Goal: Task Accomplishment & Management: Complete application form

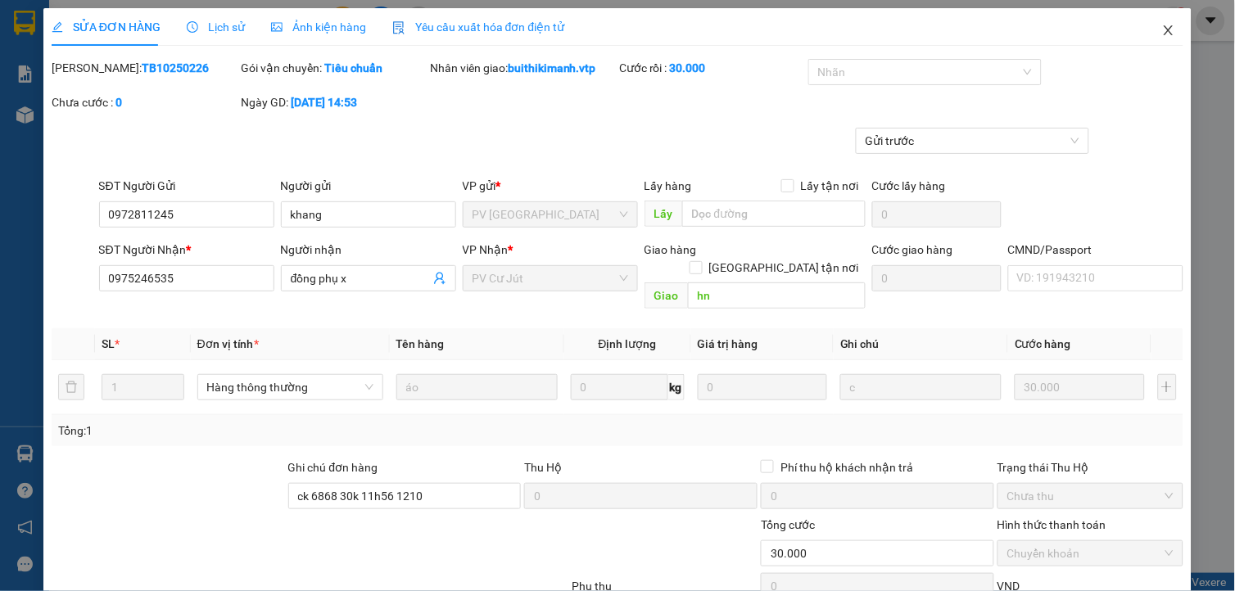
click at [1162, 29] on icon "close" at bounding box center [1168, 30] width 13 height 13
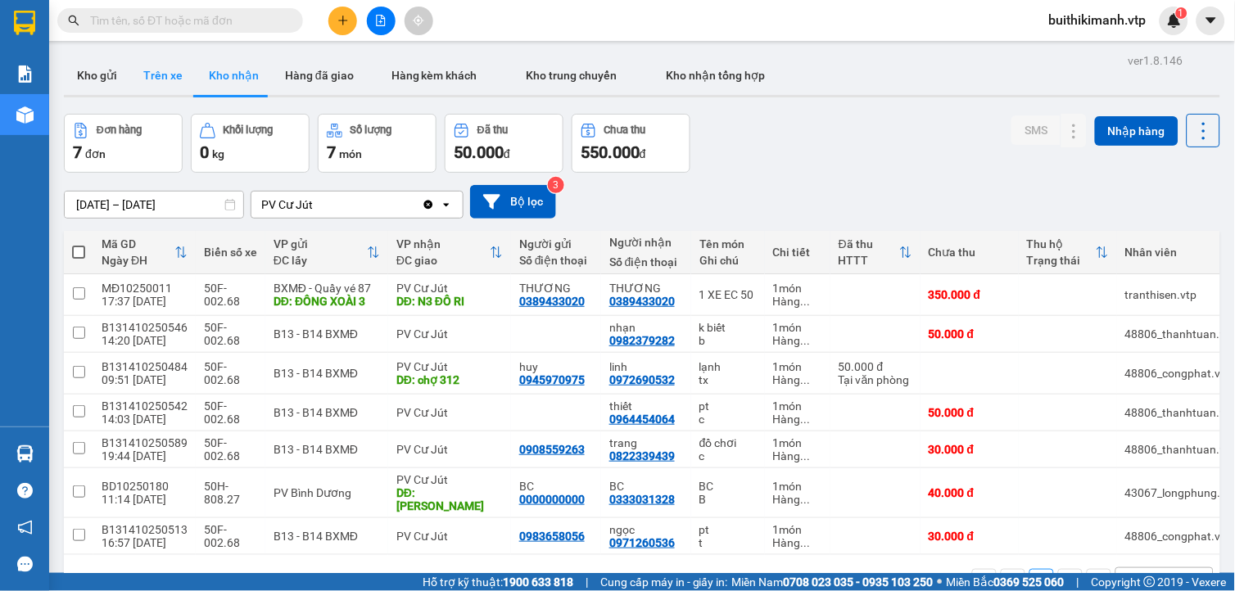
click at [145, 77] on button "Trên xe" at bounding box center [163, 75] width 66 height 39
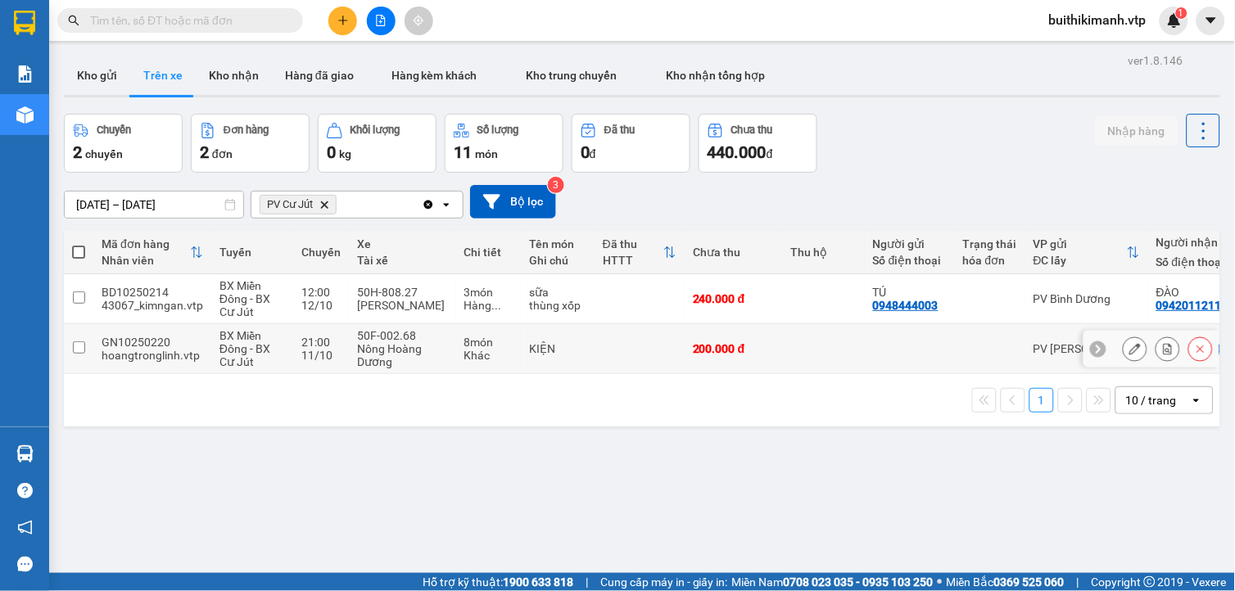
click at [587, 363] on td "KIỆN" at bounding box center [558, 349] width 74 height 50
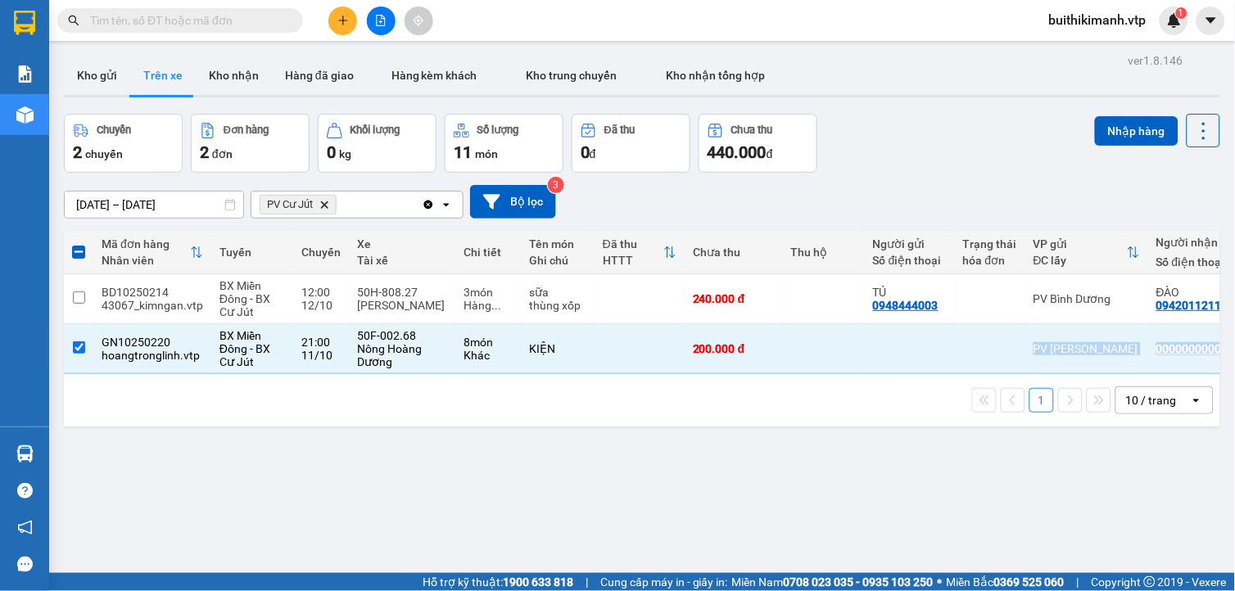
drag, startPoint x: 934, startPoint y: 373, endPoint x: 986, endPoint y: 381, distance: 52.9
click at [986, 381] on div "Mã đơn hàng Nhân viên Tuyến Chuyến Xe Tài xế Chi tiết Tên món Ghi chú Đã thu HT…" at bounding box center [642, 329] width 1156 height 196
drag, startPoint x: 986, startPoint y: 381, endPoint x: 920, endPoint y: 333, distance: 81.6
click at [920, 333] on td at bounding box center [910, 349] width 90 height 50
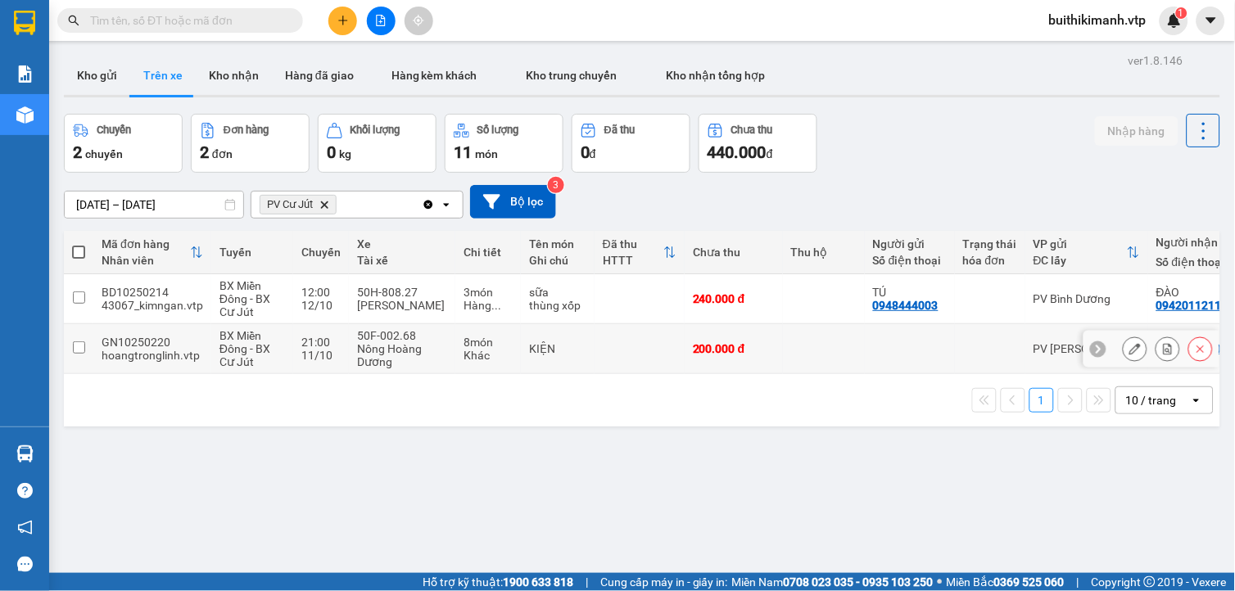
click at [858, 353] on td at bounding box center [824, 349] width 82 height 50
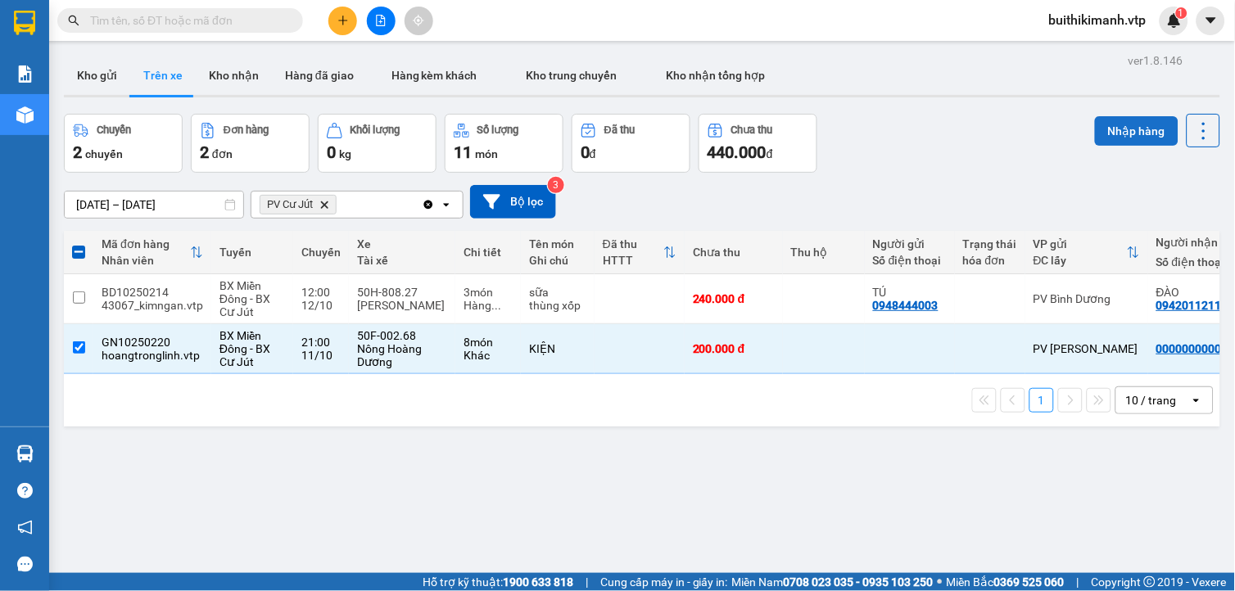
click at [1115, 129] on button "Nhập hàng" at bounding box center [1137, 130] width 84 height 29
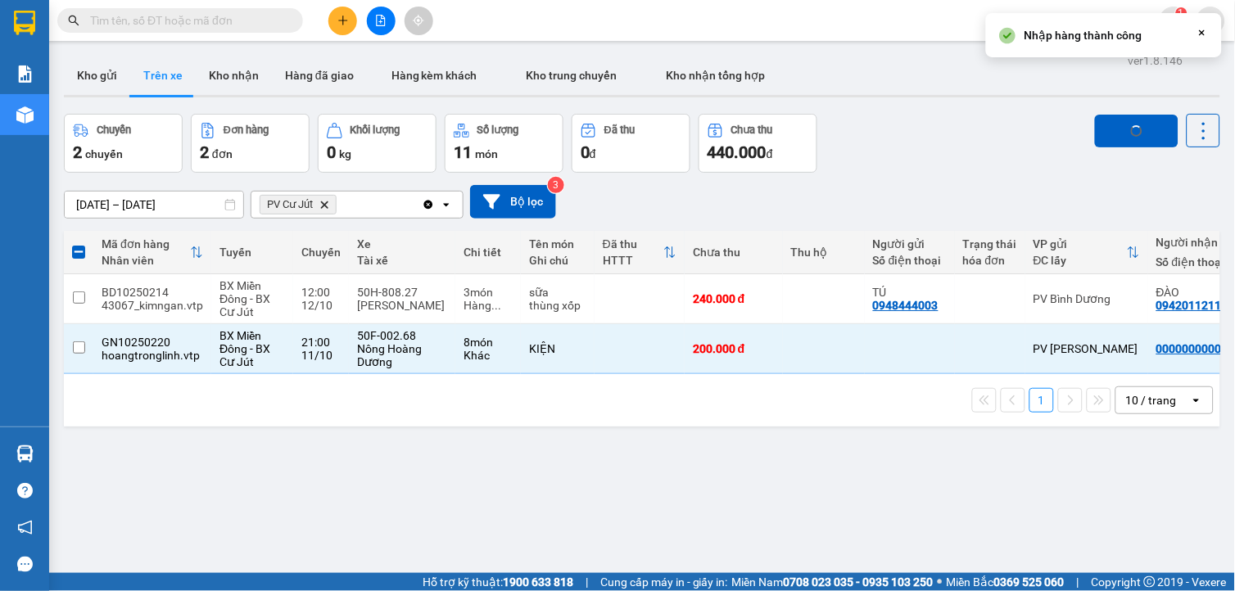
checkbox input "false"
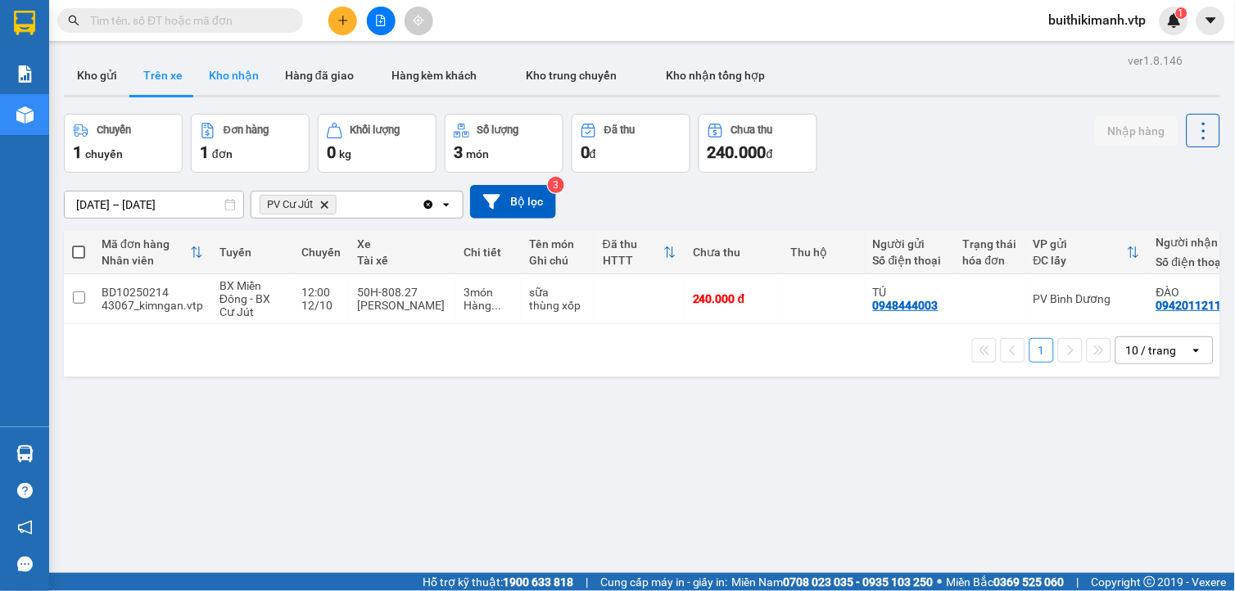
click at [225, 79] on button "Kho nhận" at bounding box center [234, 75] width 76 height 39
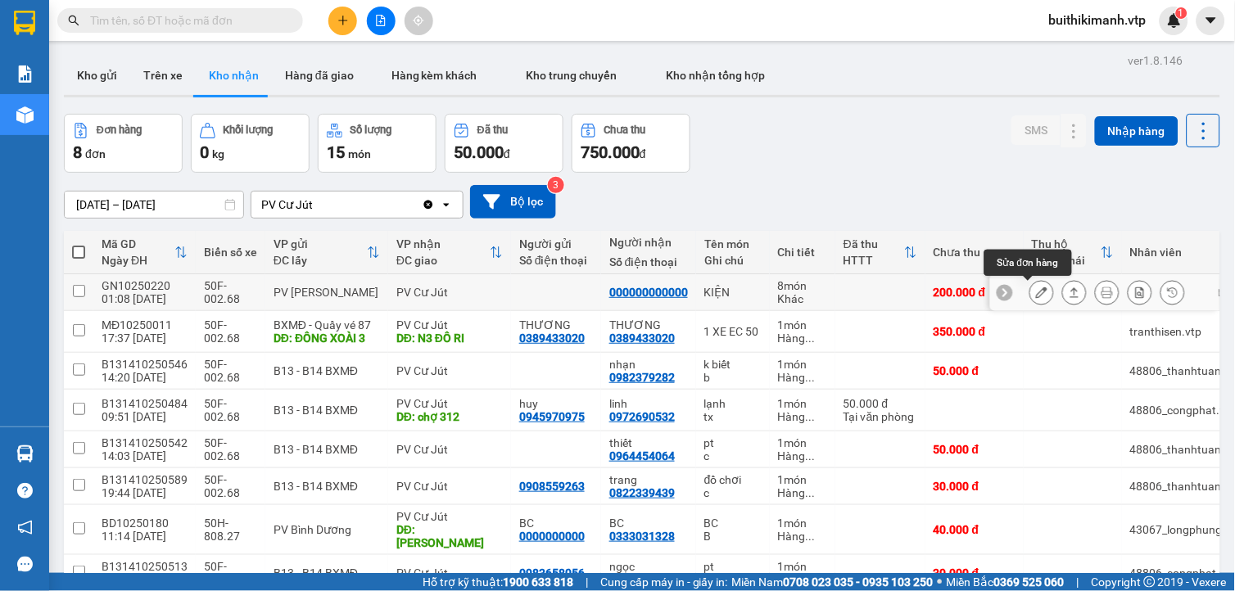
click at [1036, 296] on icon at bounding box center [1041, 292] width 11 height 11
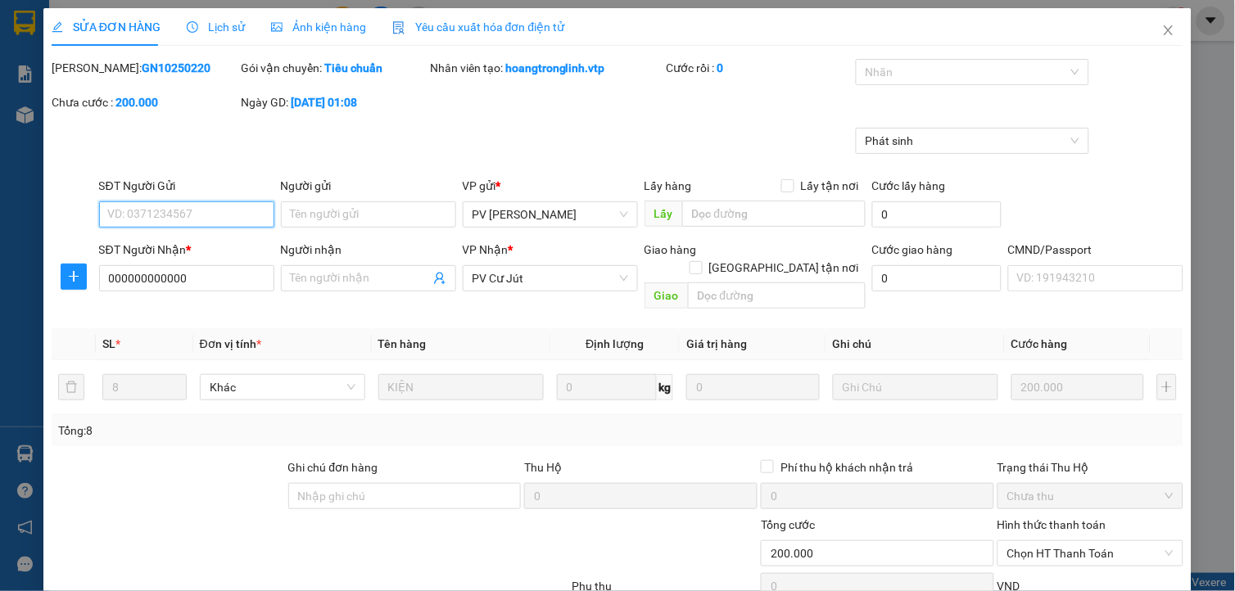
type input "000000000000"
type input "0"
type input "200.000"
type input "40.000"
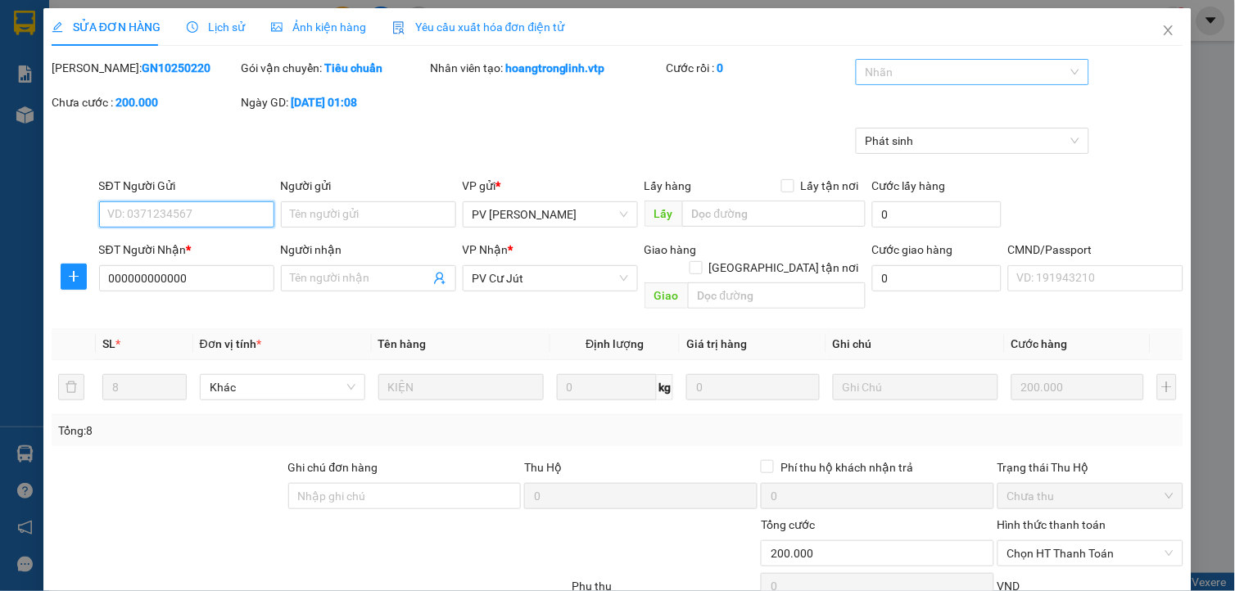
click at [987, 70] on div at bounding box center [964, 72] width 209 height 20
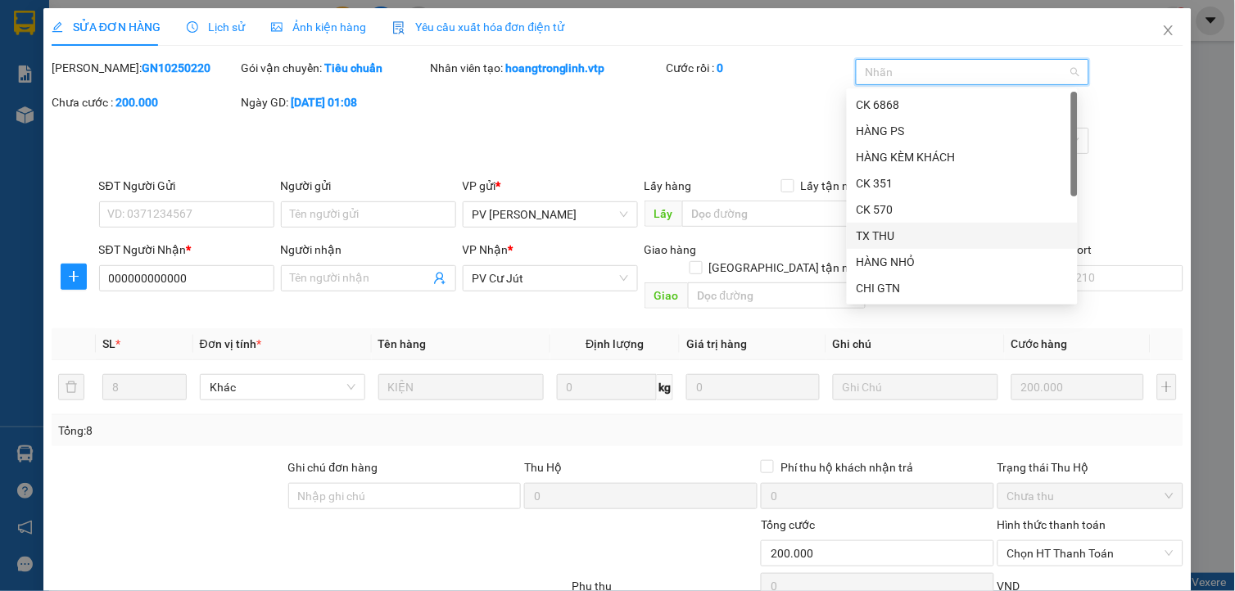
click at [939, 241] on div "TX THU" at bounding box center [962, 236] width 211 height 18
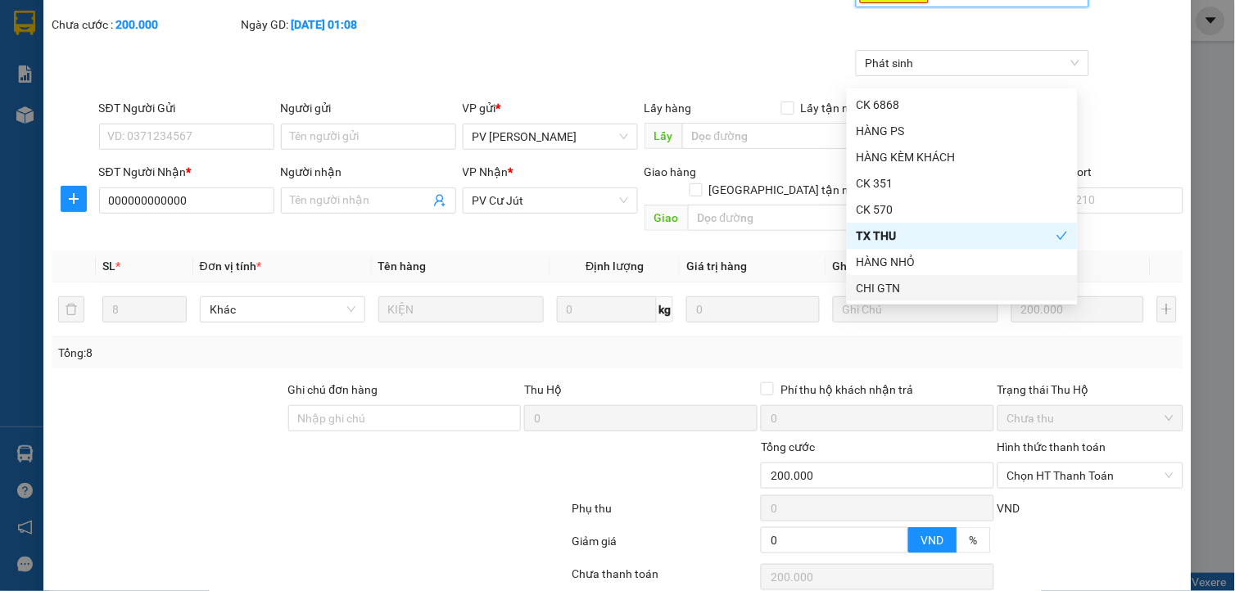
scroll to position [182, 0]
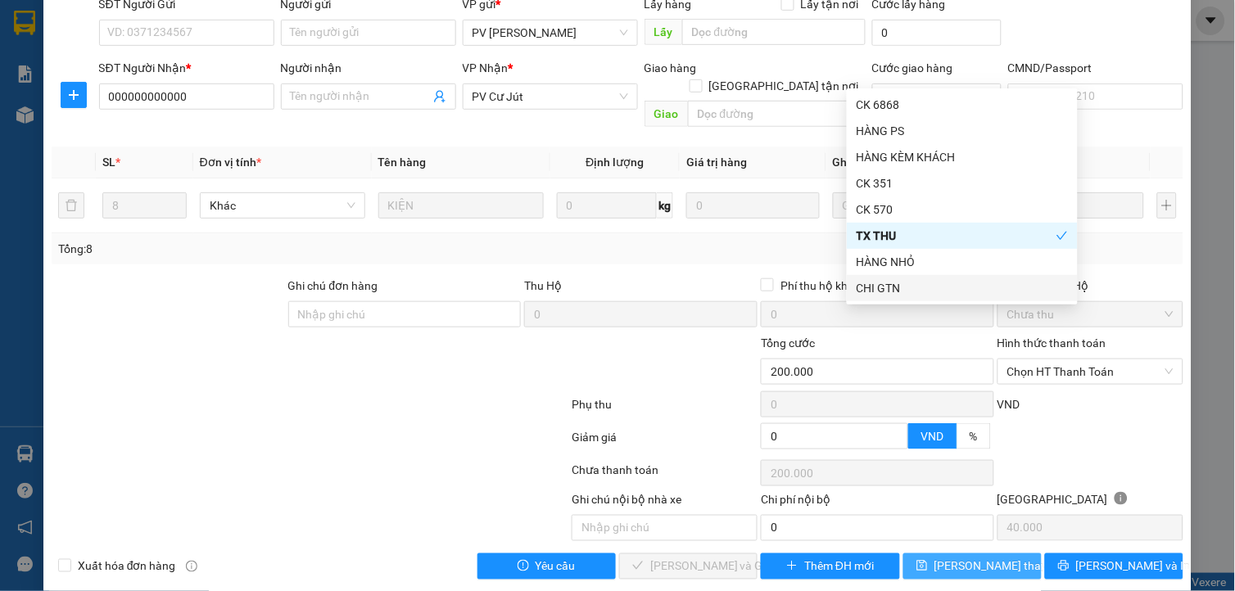
click at [977, 558] on span "[PERSON_NAME] thay đổi" at bounding box center [999, 567] width 131 height 18
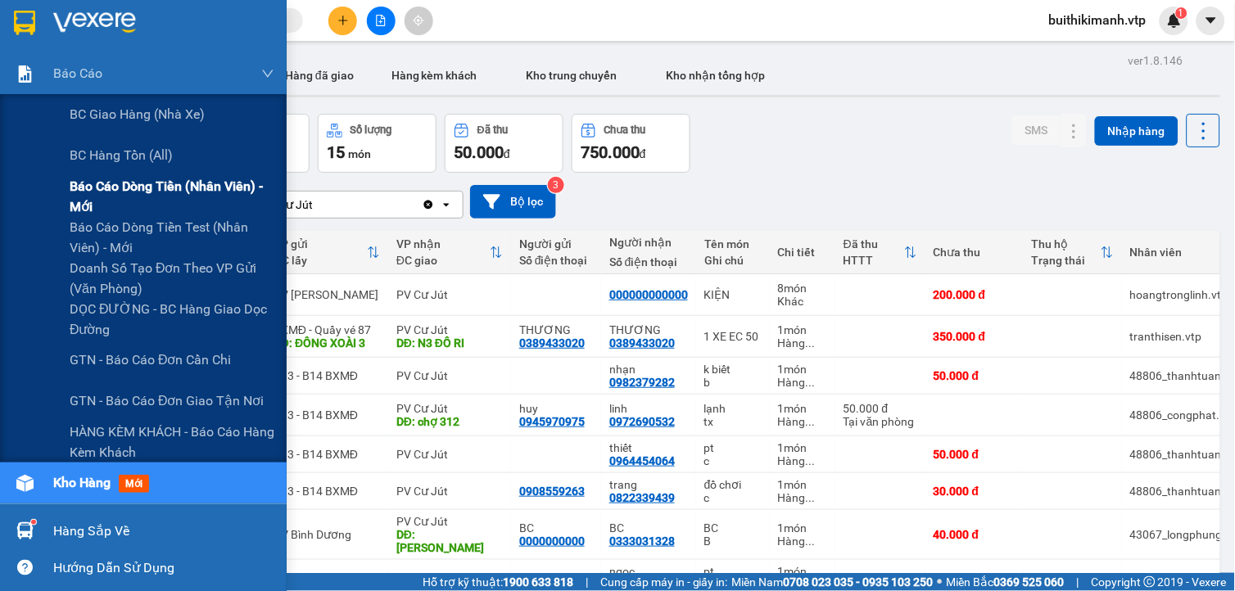
click at [139, 192] on span "Báo cáo dòng tiền (nhân viên) - mới" at bounding box center [172, 196] width 205 height 41
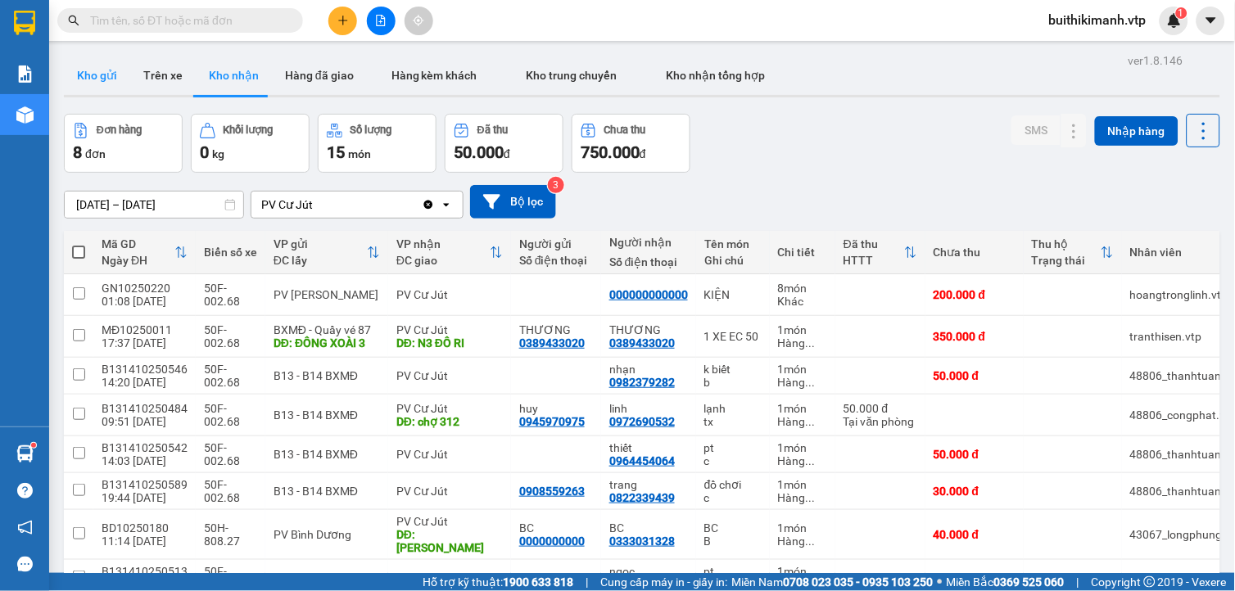
click at [108, 70] on button "Kho gửi" at bounding box center [97, 75] width 66 height 39
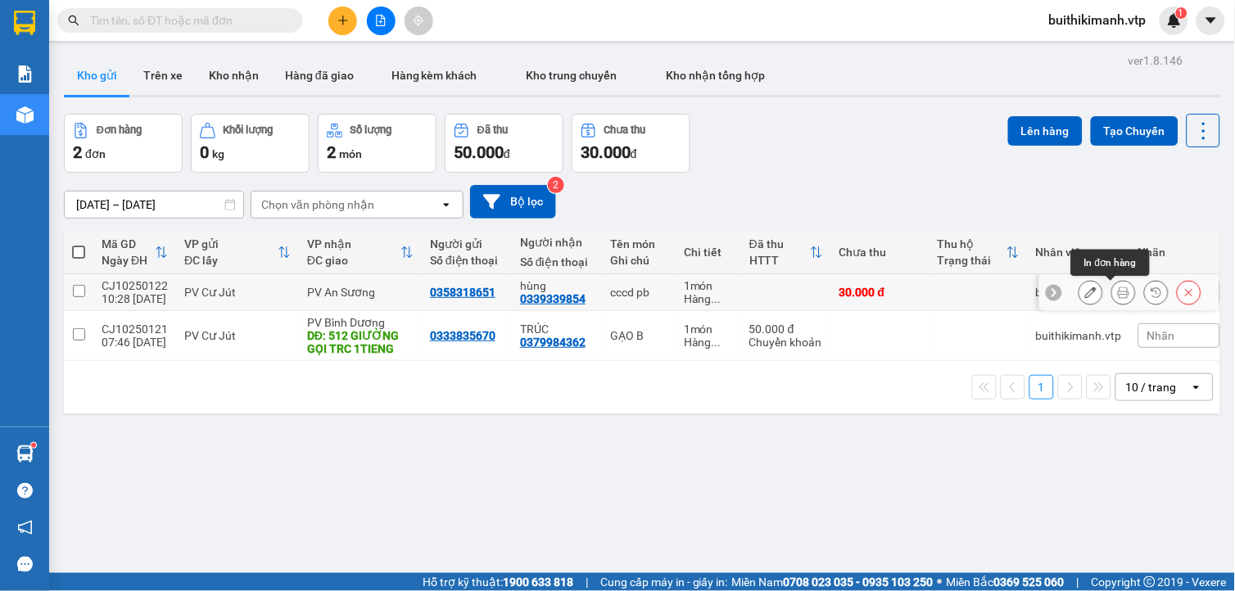
click at [1118, 292] on icon at bounding box center [1123, 292] width 11 height 11
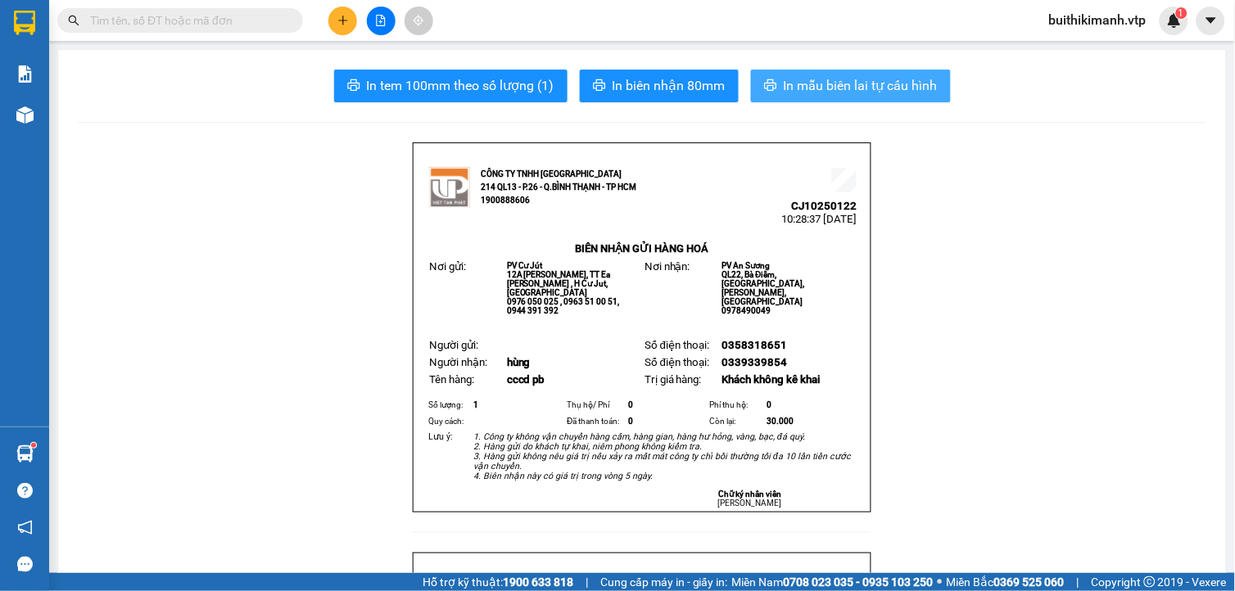
click at [891, 86] on span "In mẫu biên lai tự cấu hình" at bounding box center [861, 85] width 154 height 20
click at [165, 26] on input "text" at bounding box center [186, 20] width 193 height 18
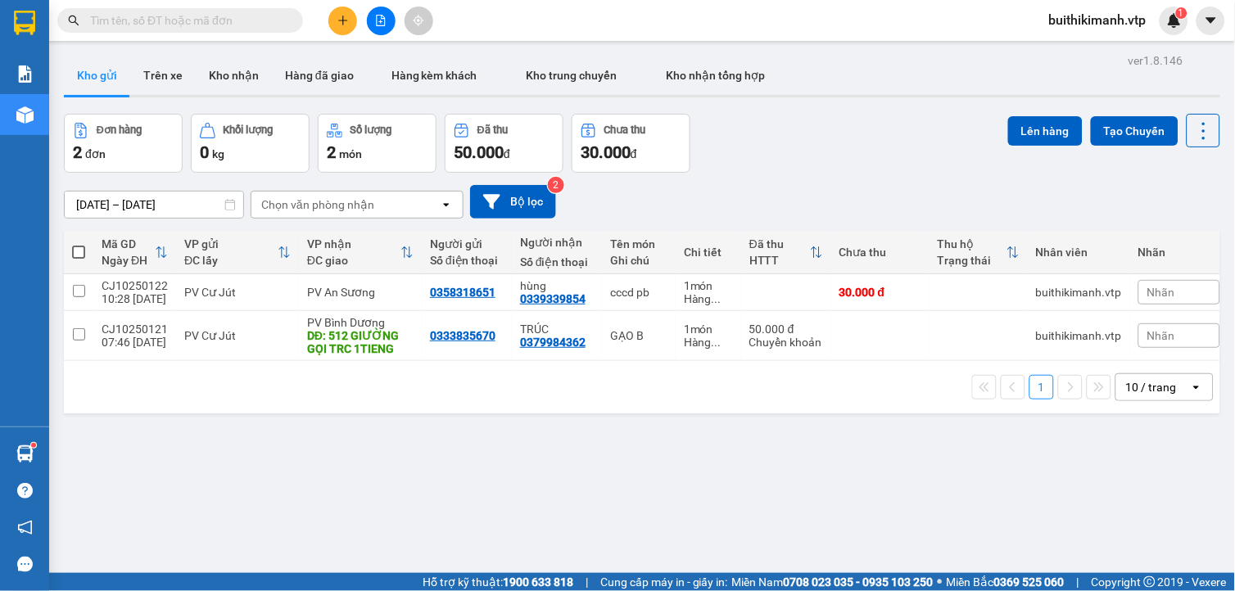
click at [174, 25] on input "text" at bounding box center [186, 20] width 193 height 18
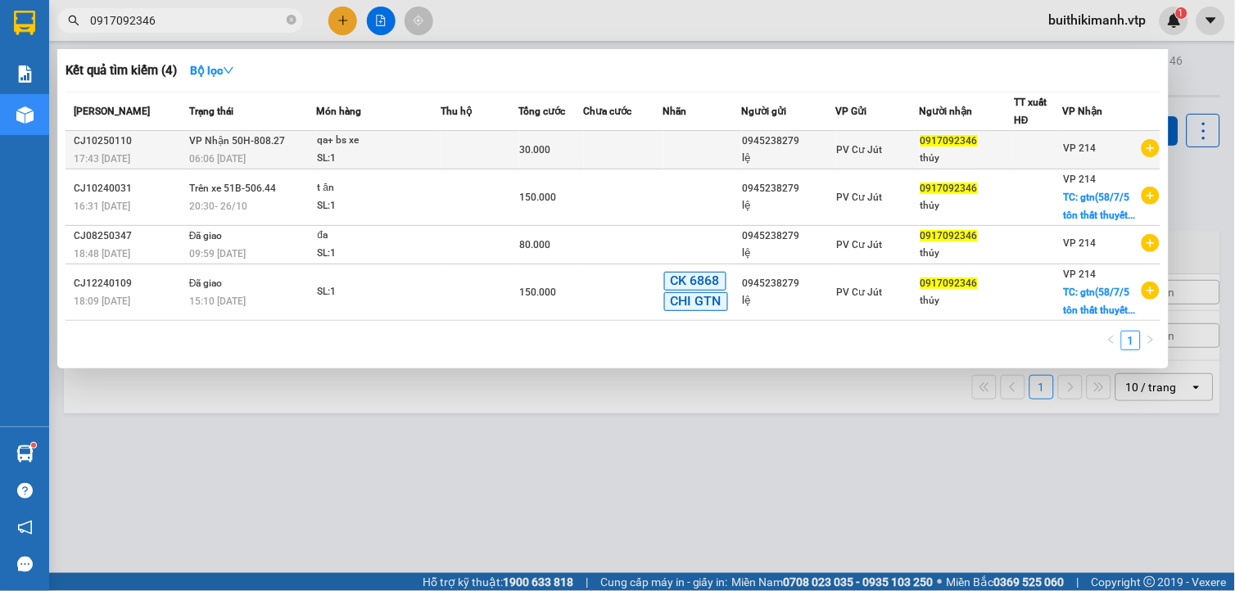
type input "0917092346"
click at [722, 151] on td at bounding box center [702, 150] width 79 height 38
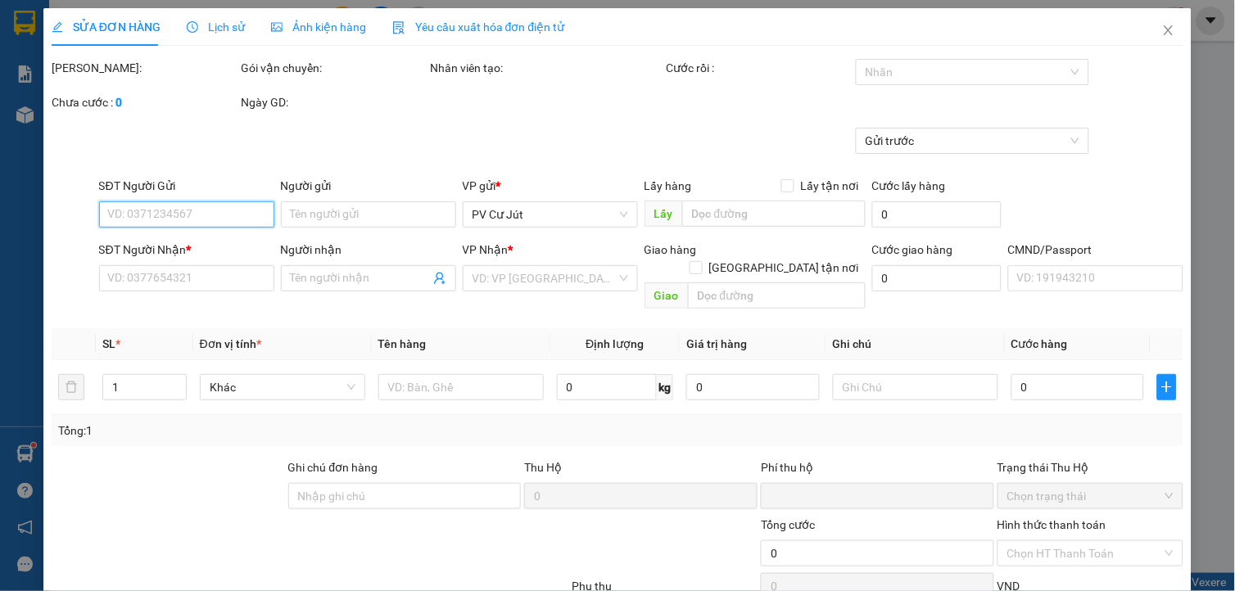
type input "0945238279"
type input "lệ"
type input "0917092346"
type input "thủy"
type input "0"
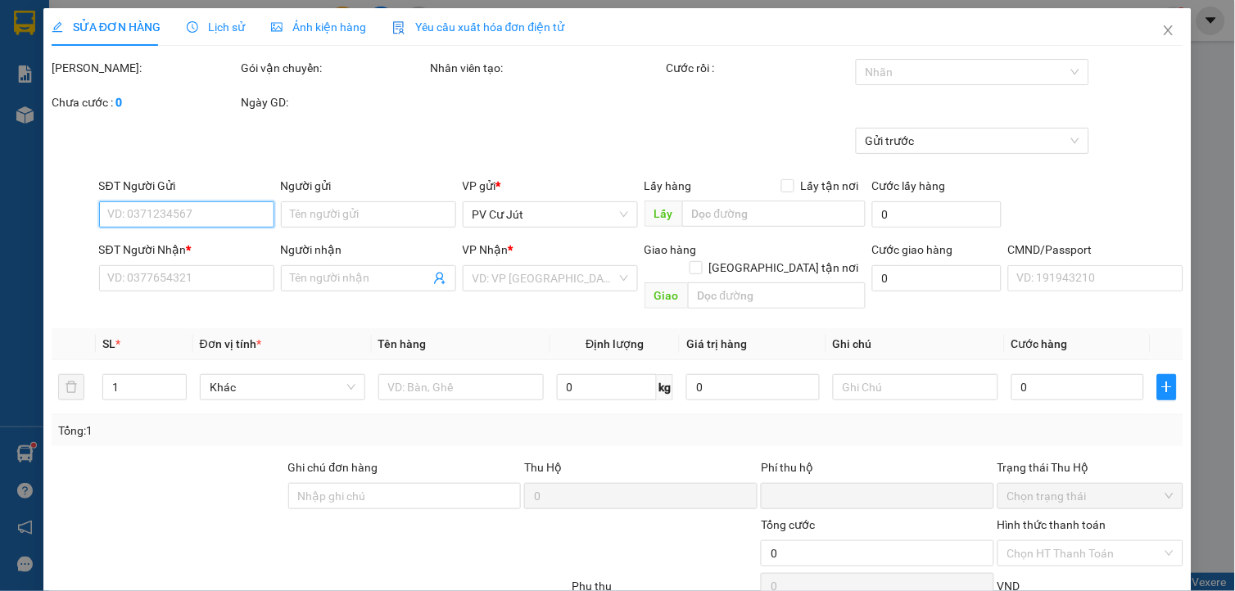
type input "30.000"
type input "1.500"
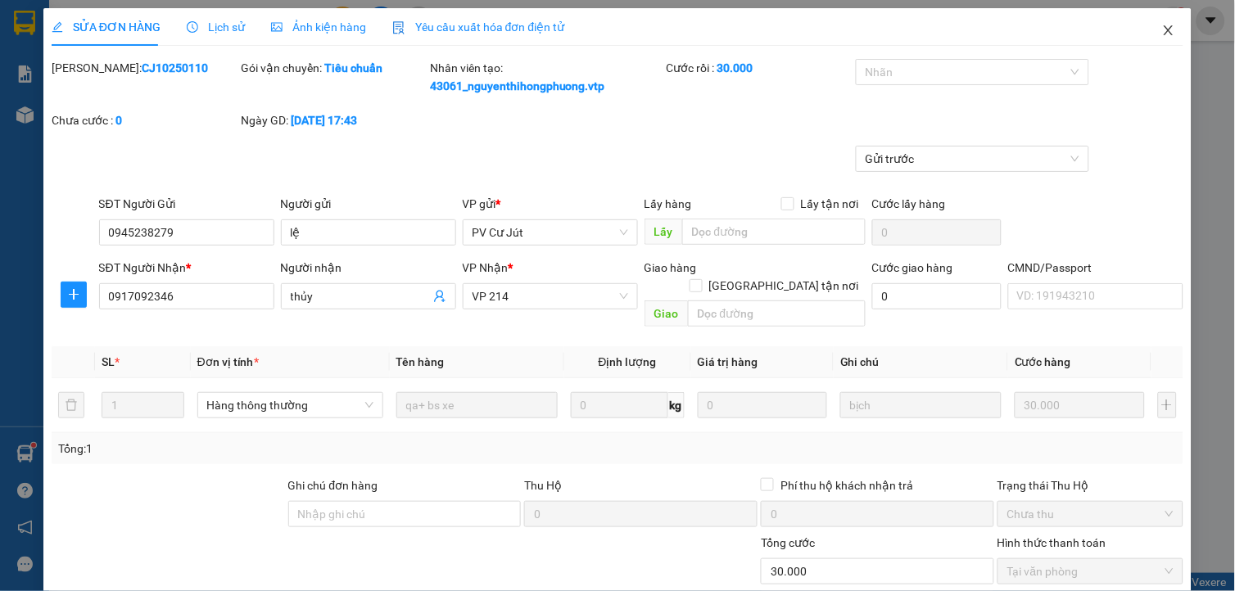
click at [1165, 33] on icon "close" at bounding box center [1169, 30] width 9 height 10
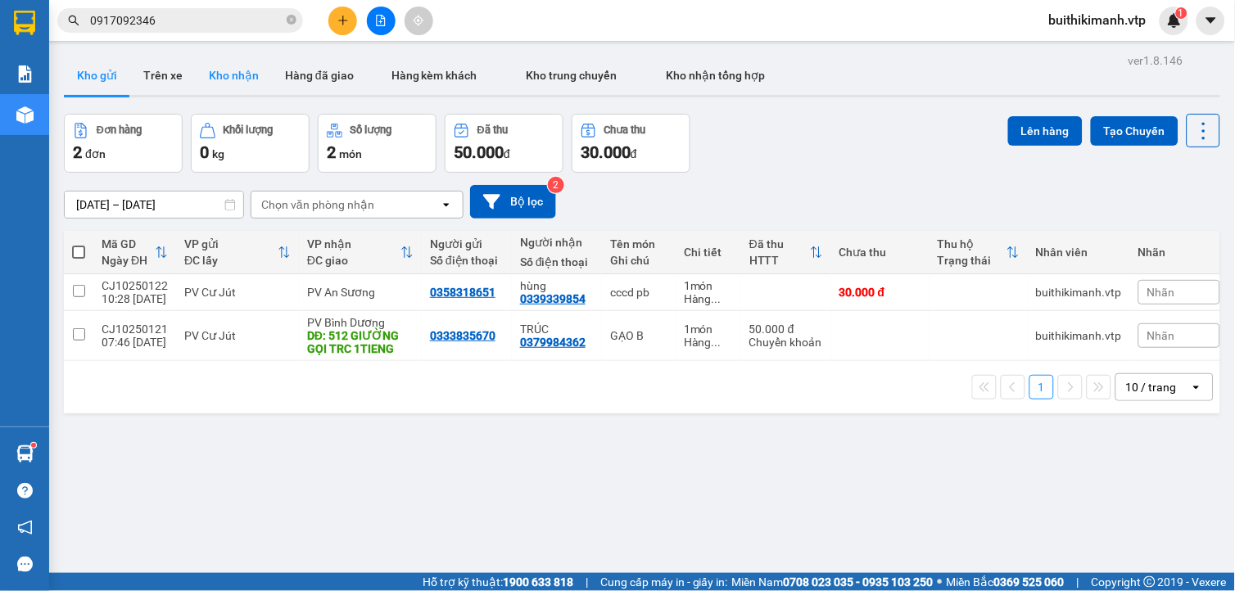
click at [247, 71] on button "Kho nhận" at bounding box center [234, 75] width 76 height 39
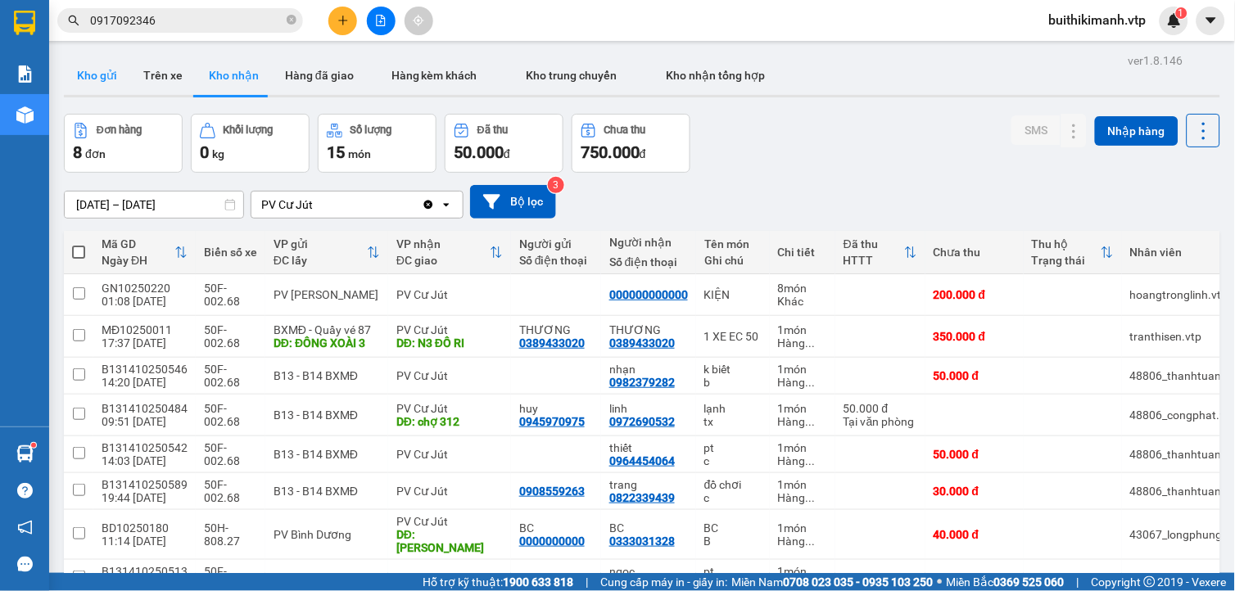
click at [94, 86] on button "Kho gửi" at bounding box center [97, 75] width 66 height 39
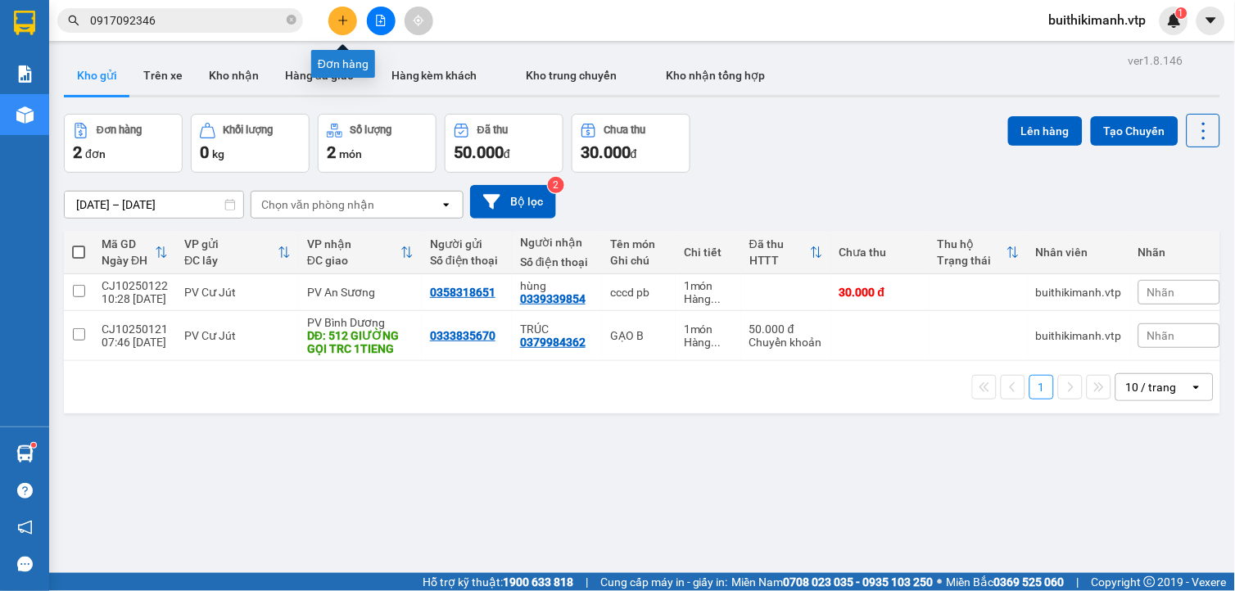
click at [341, 16] on icon "plus" at bounding box center [342, 20] width 11 height 11
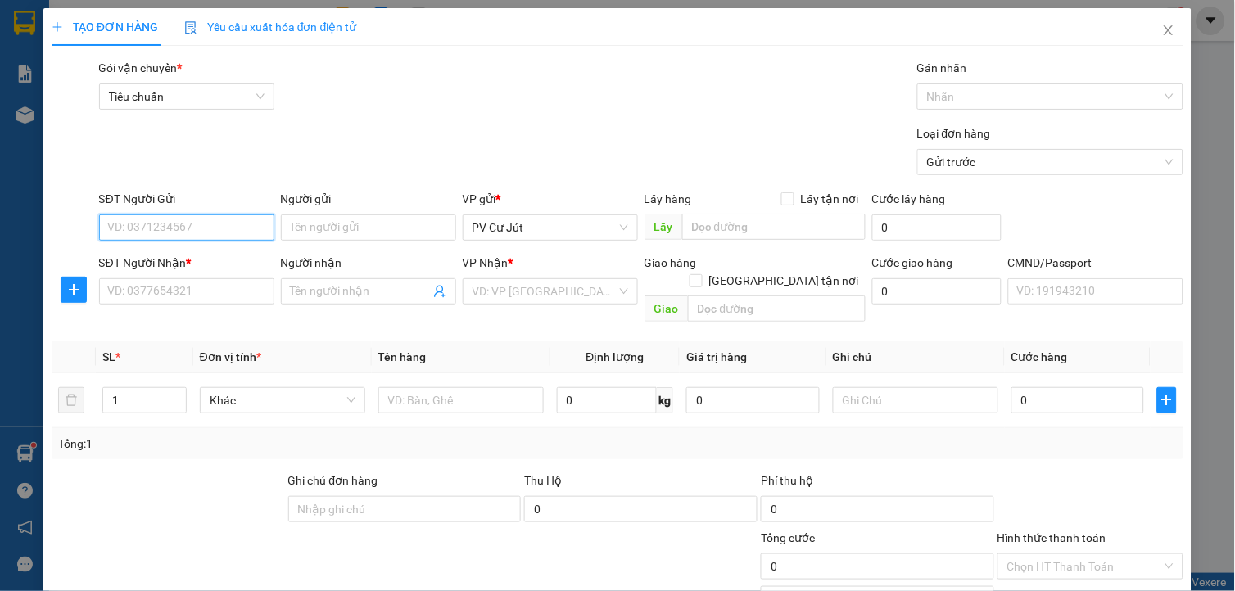
type input "0"
click at [224, 304] on input "SĐT Người Nhận *" at bounding box center [186, 291] width 175 height 26
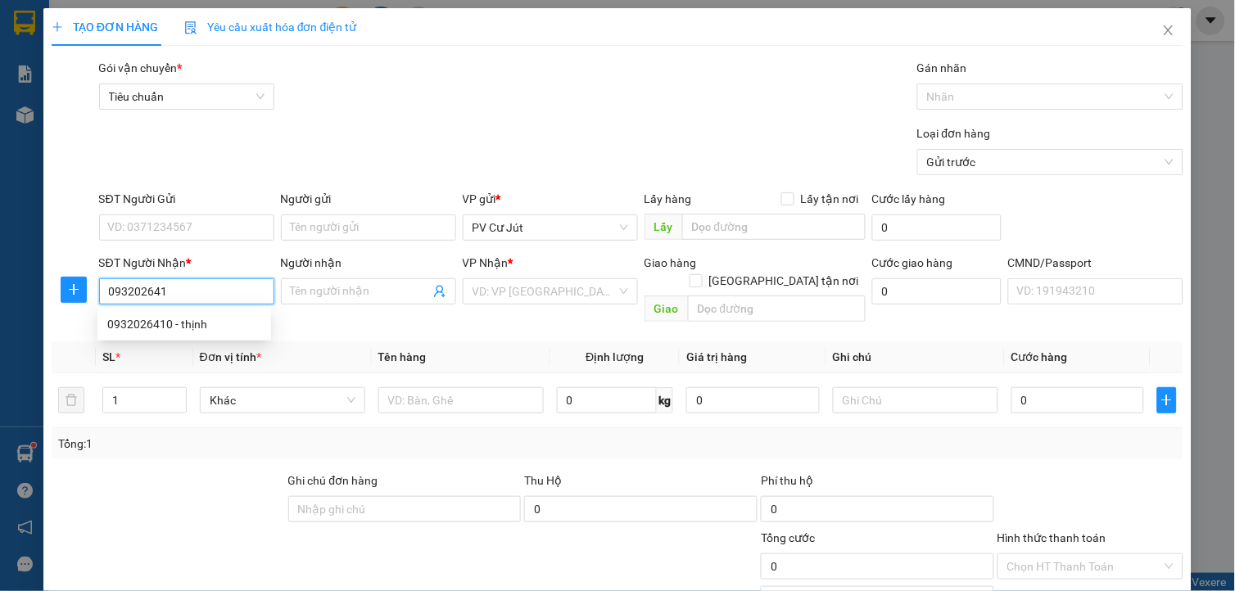
type input "0932026410"
click at [166, 329] on div "0932026410 - thịnh" at bounding box center [184, 324] width 154 height 18
type input "thịnh"
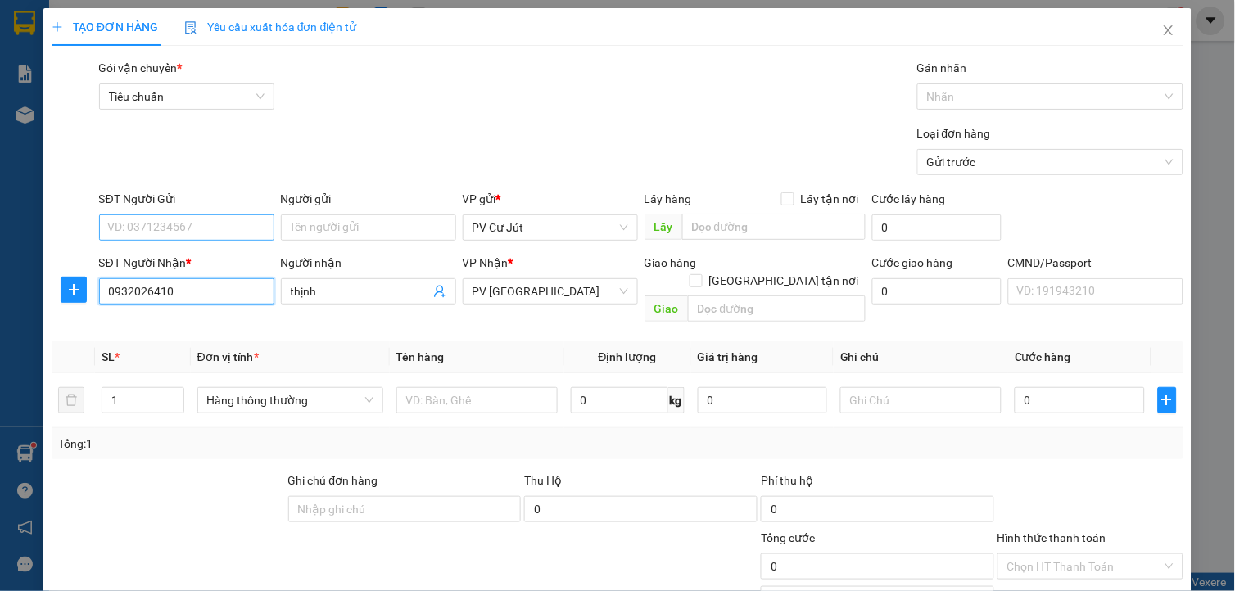
type input "0932026410"
click at [185, 235] on input "SĐT Người Gửi" at bounding box center [186, 228] width 175 height 26
click at [202, 312] on div "0983368076 - hằng" at bounding box center [184, 313] width 154 height 18
type input "0983368076"
type input "hằng"
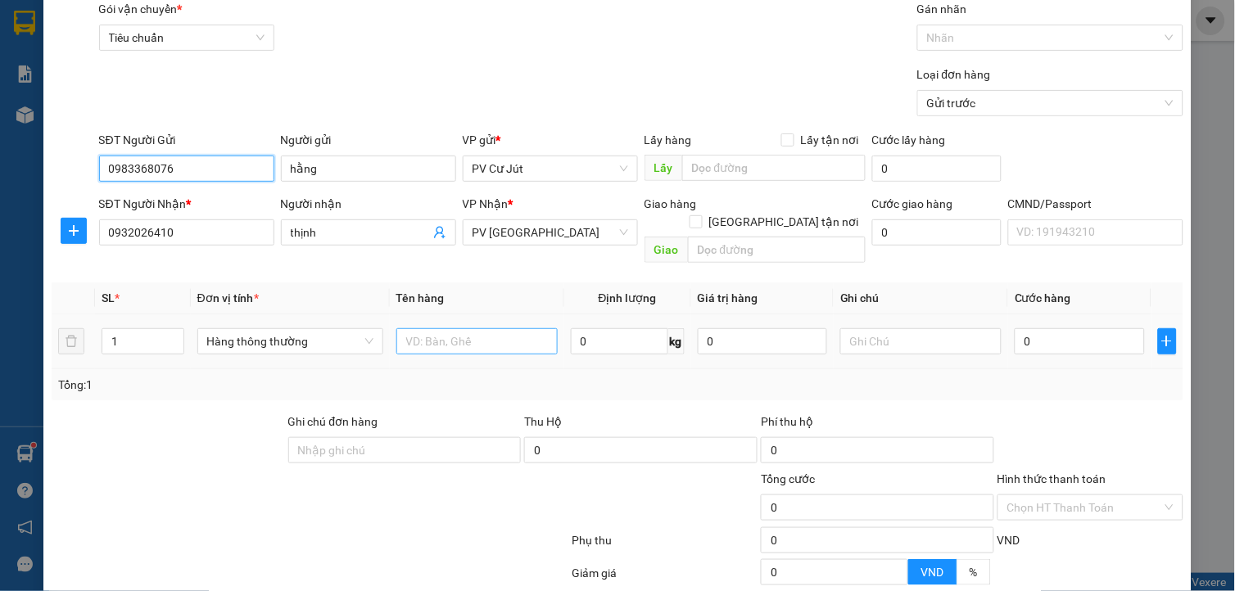
scroll to position [91, 0]
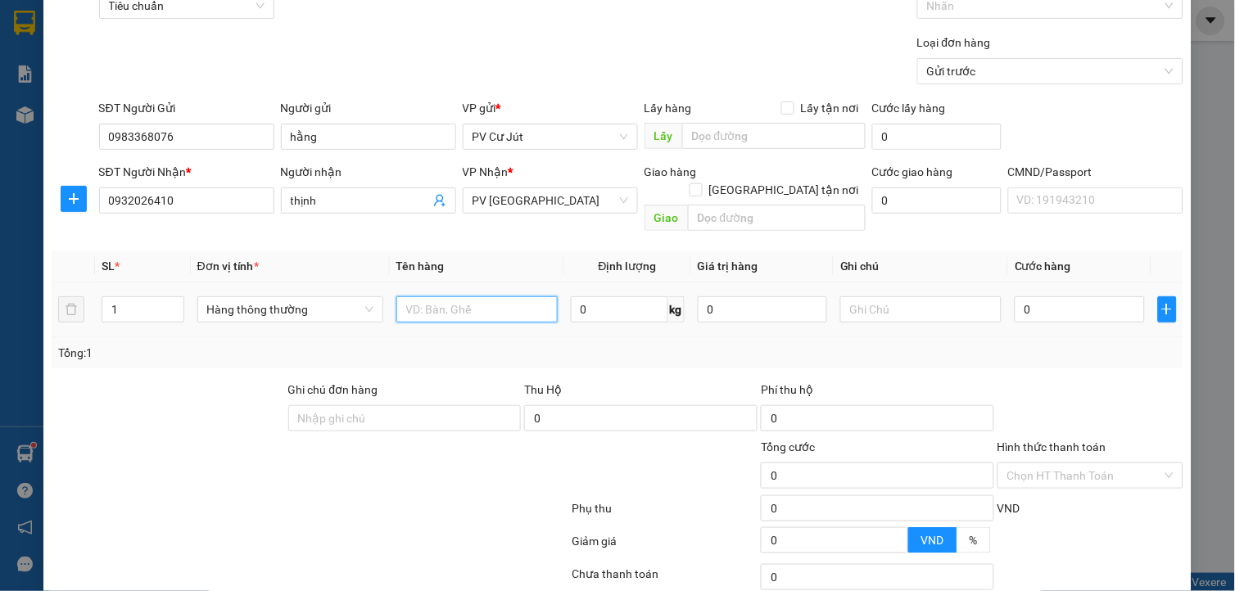
click at [436, 296] on input "text" at bounding box center [476, 309] width 161 height 26
type input "vải cục"
click at [1096, 296] on input "0" at bounding box center [1079, 309] width 129 height 26
type input "5"
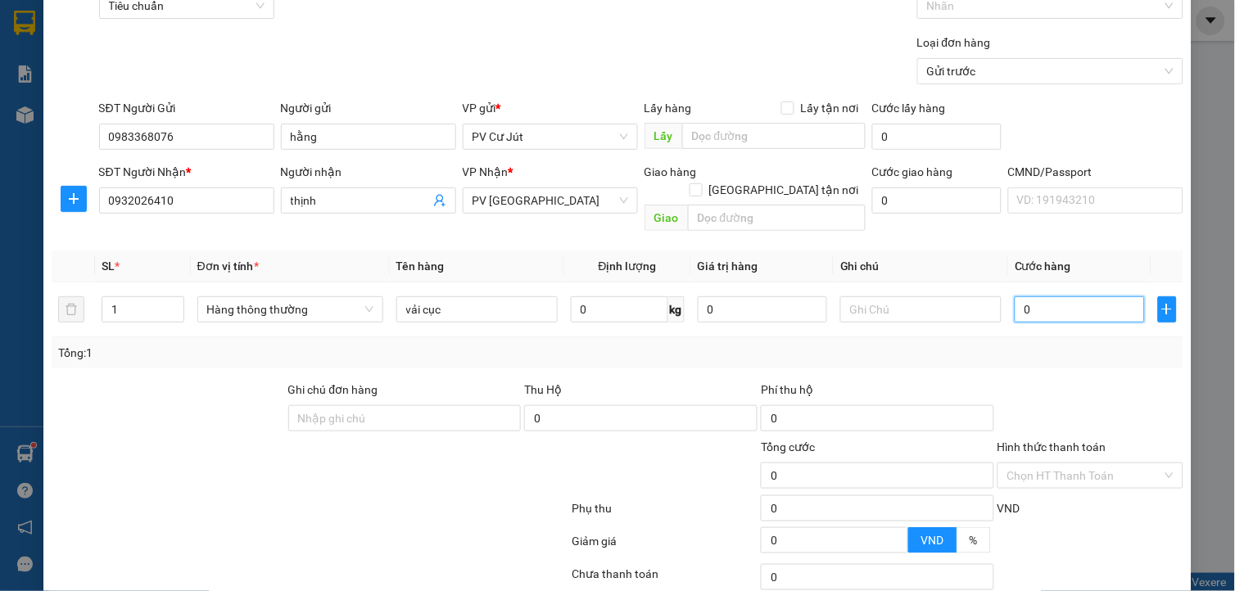
type input "5"
type input "50"
type input "500"
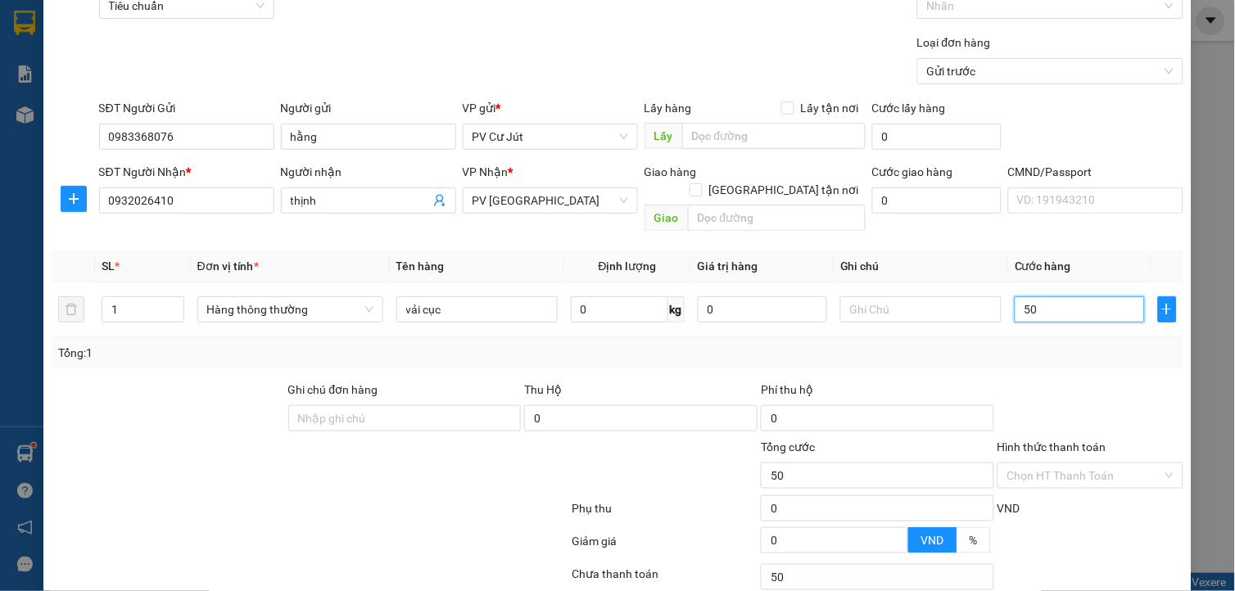
type input "500"
type input "5.000"
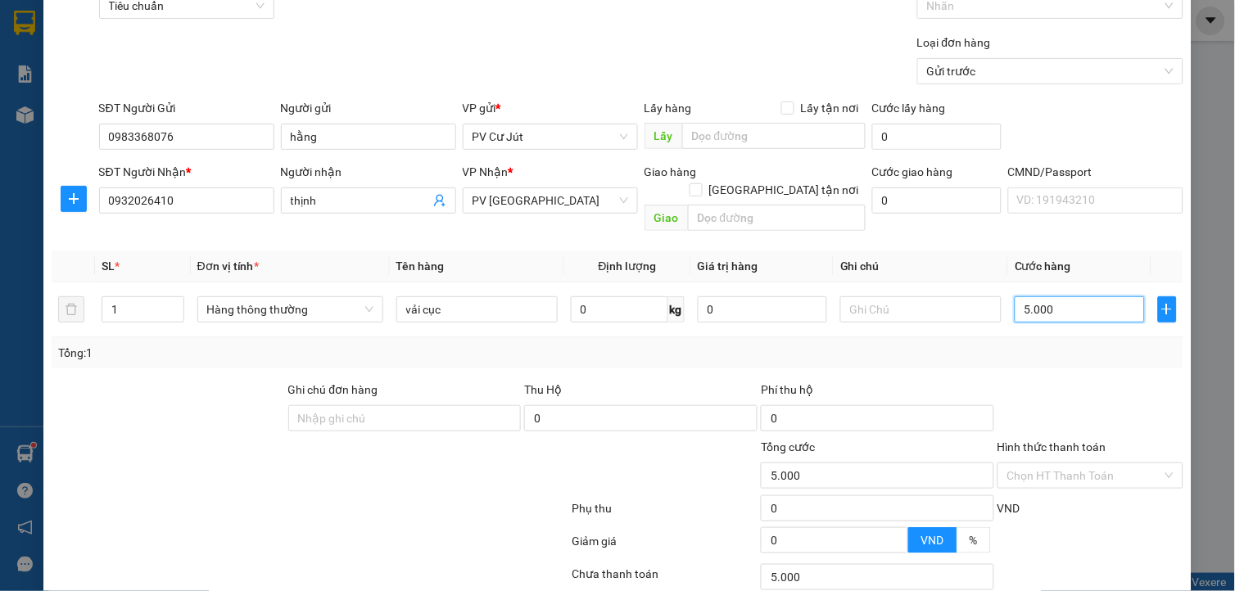
type input "50.000"
drag, startPoint x: 1071, startPoint y: 296, endPoint x: 956, endPoint y: 274, distance: 117.7
click at [956, 283] on tr "1 Hàng thông thường vải cục 0 kg 0 50.000" at bounding box center [618, 310] width 1132 height 55
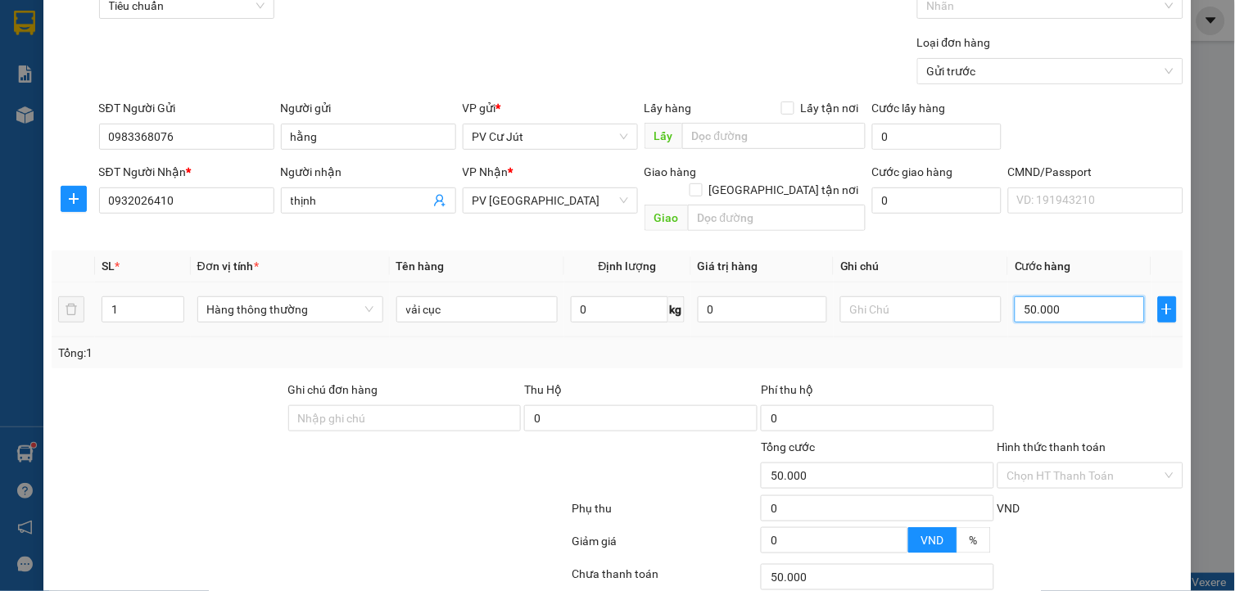
type input "4"
type input "40"
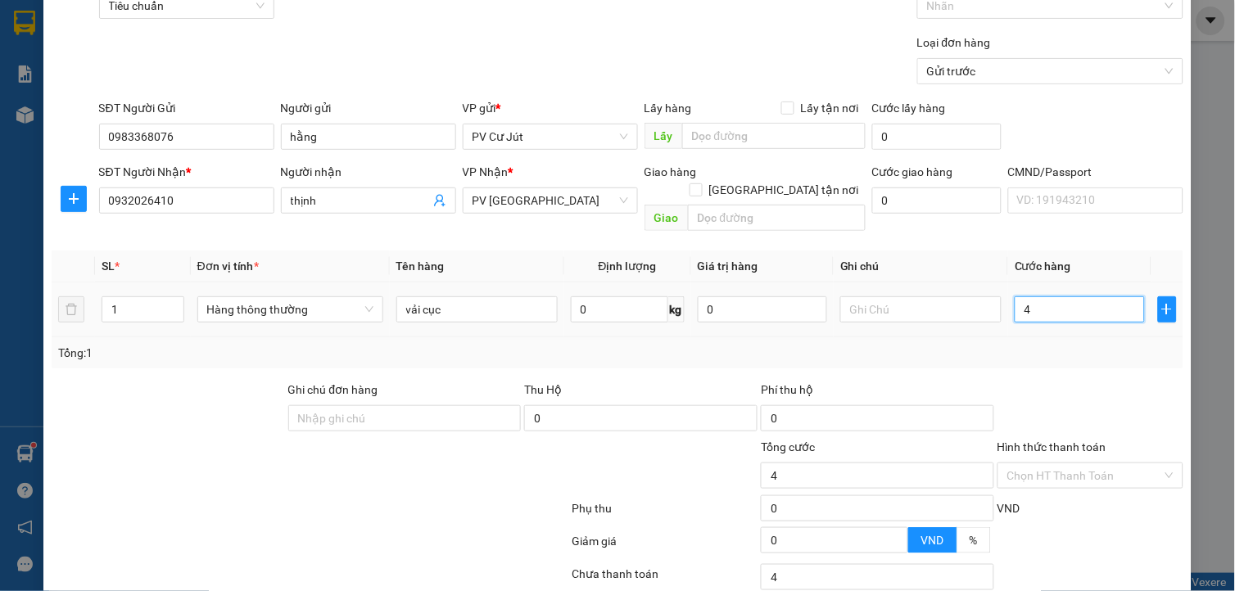
type input "40"
type input "400"
type input "4.000"
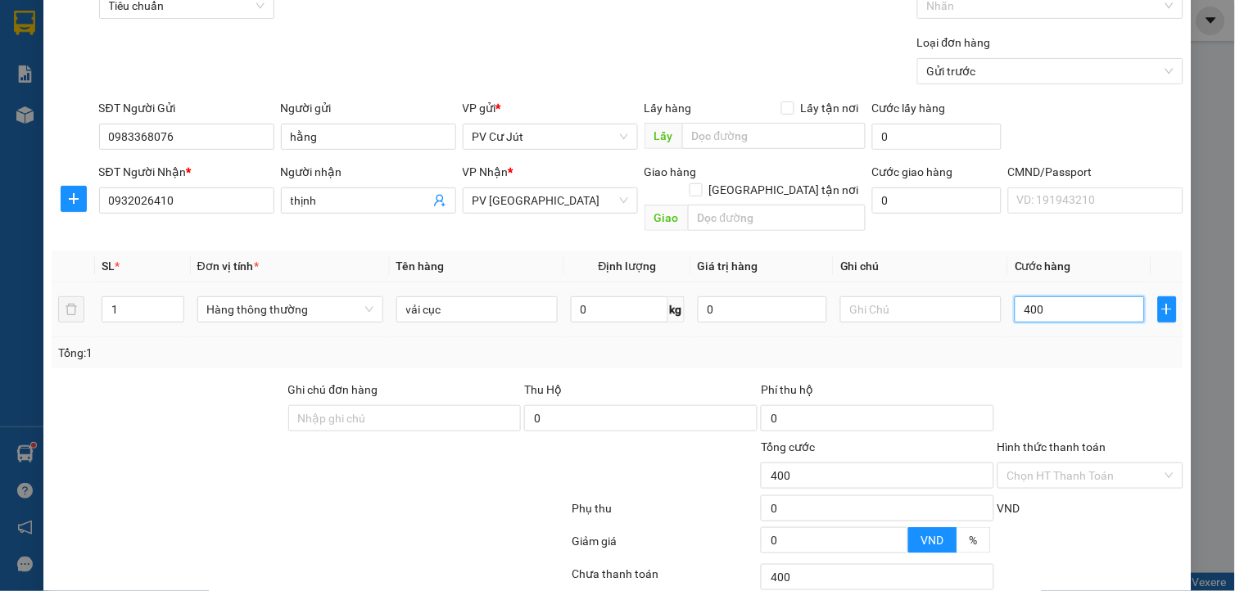
type input "4.000"
type input "40.000"
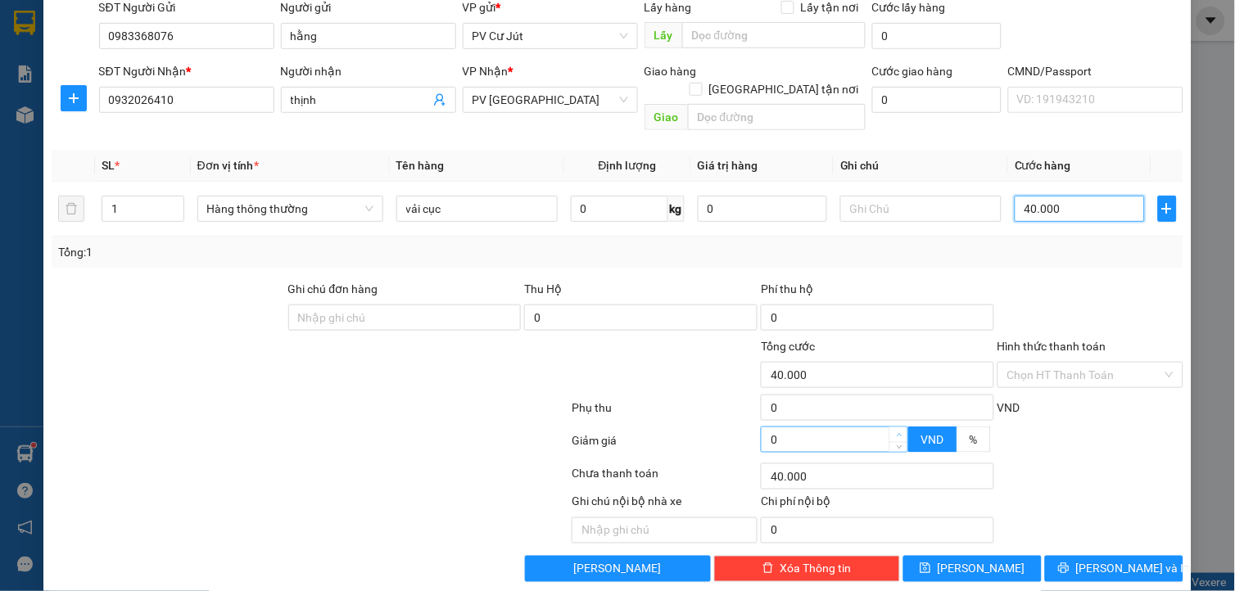
scroll to position [197, 0]
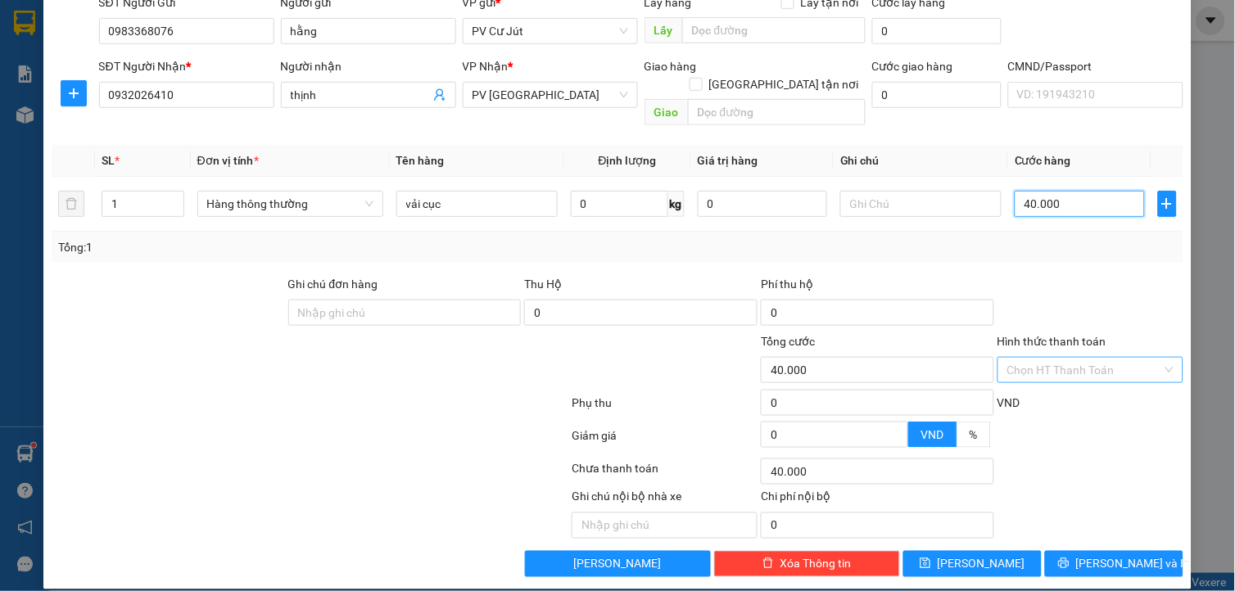
type input "40.000"
click at [1038, 358] on input "Hình thức thanh toán" at bounding box center [1084, 370] width 155 height 25
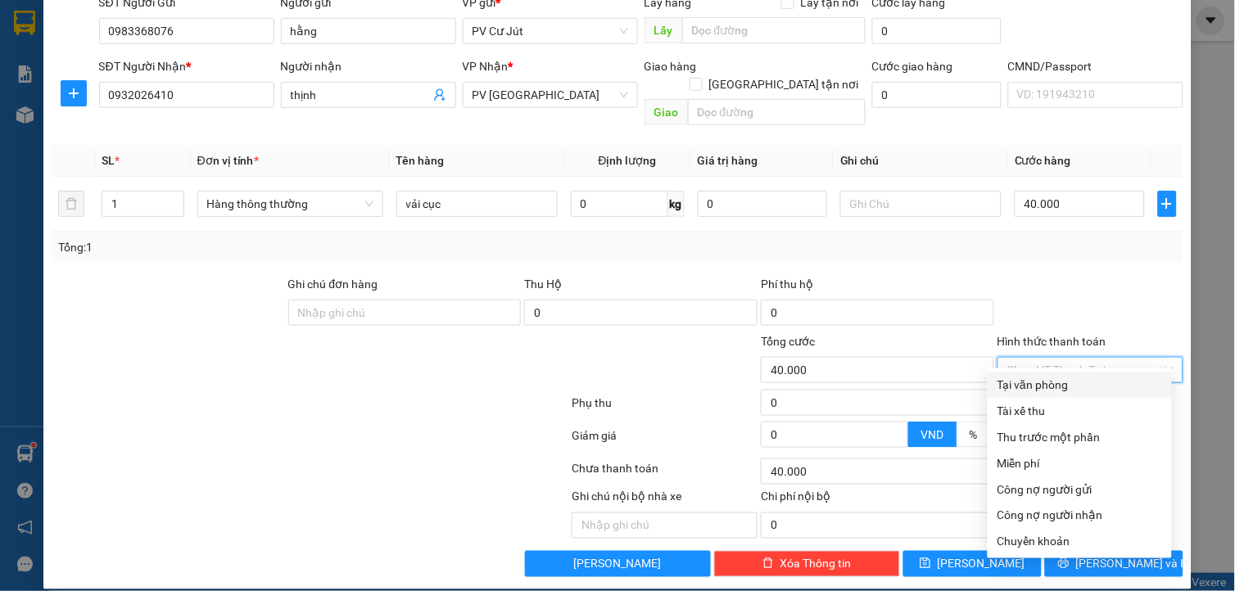
click at [1029, 381] on div "Tại văn phòng" at bounding box center [1080, 385] width 165 height 18
type input "0"
click at [1143, 391] on div "Tại văn phòng" at bounding box center [1080, 385] width 165 height 18
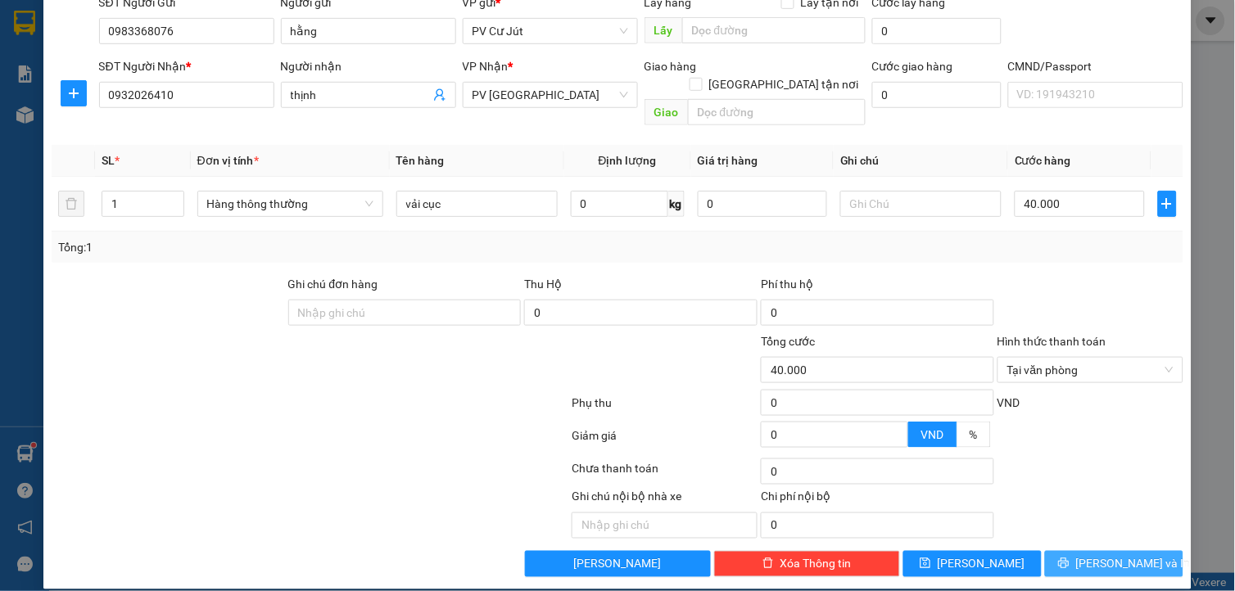
click at [1099, 555] on span "[PERSON_NAME] và In" at bounding box center [1133, 564] width 115 height 18
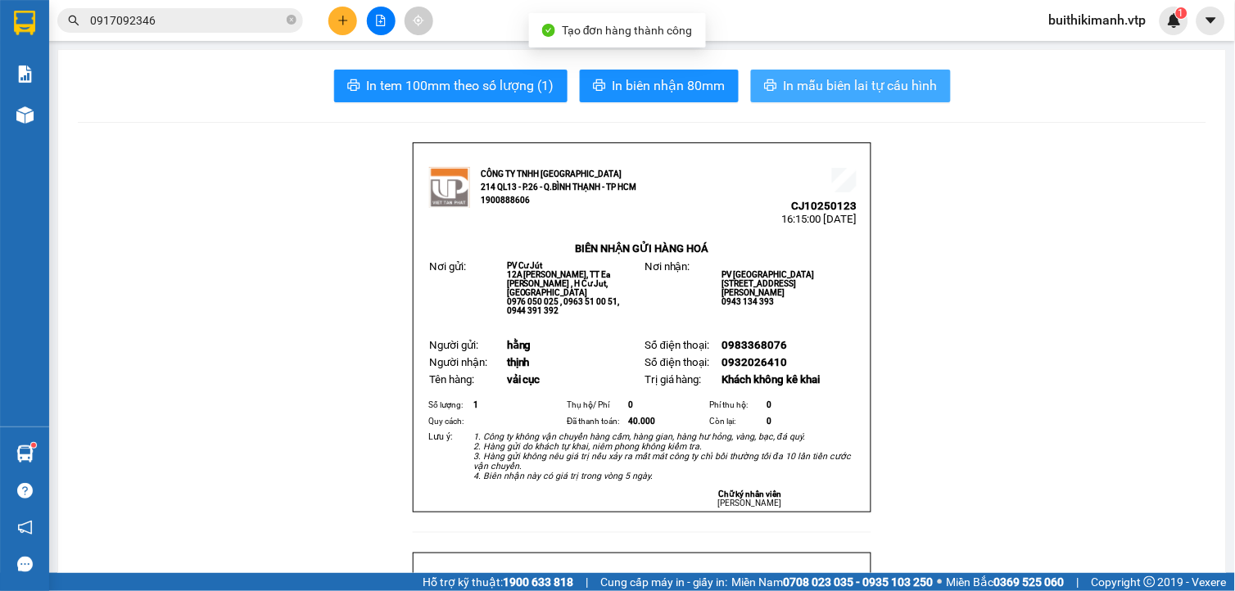
click at [849, 74] on button "In mẫu biên lai tự cấu hình" at bounding box center [851, 86] width 200 height 33
click at [801, 93] on span "In mẫu biên lai tự cấu hình" at bounding box center [861, 85] width 154 height 20
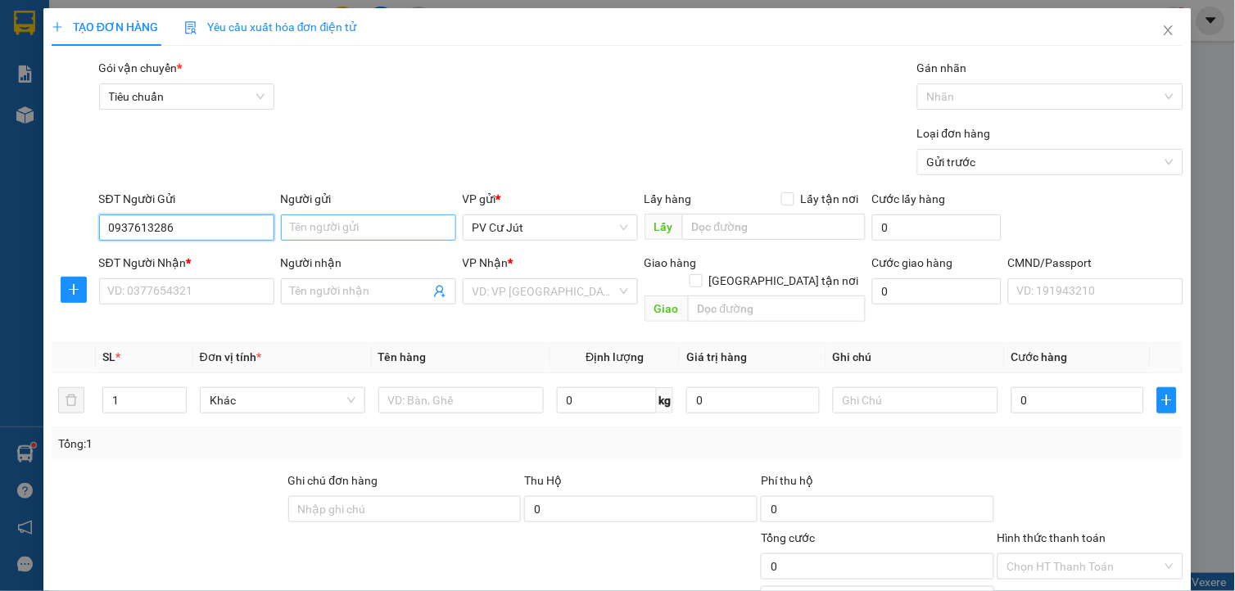
type input "0937613286"
click at [370, 233] on input "Người gửi" at bounding box center [368, 228] width 175 height 26
type input "thu"
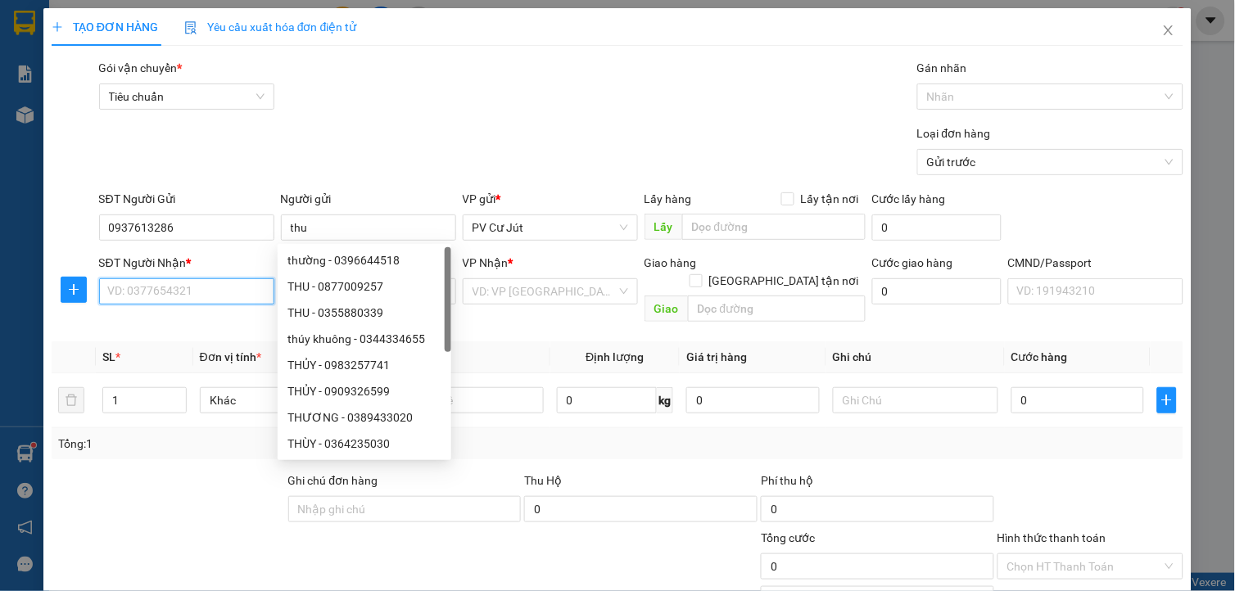
click at [188, 287] on input "SĐT Người Nhận *" at bounding box center [186, 291] width 175 height 26
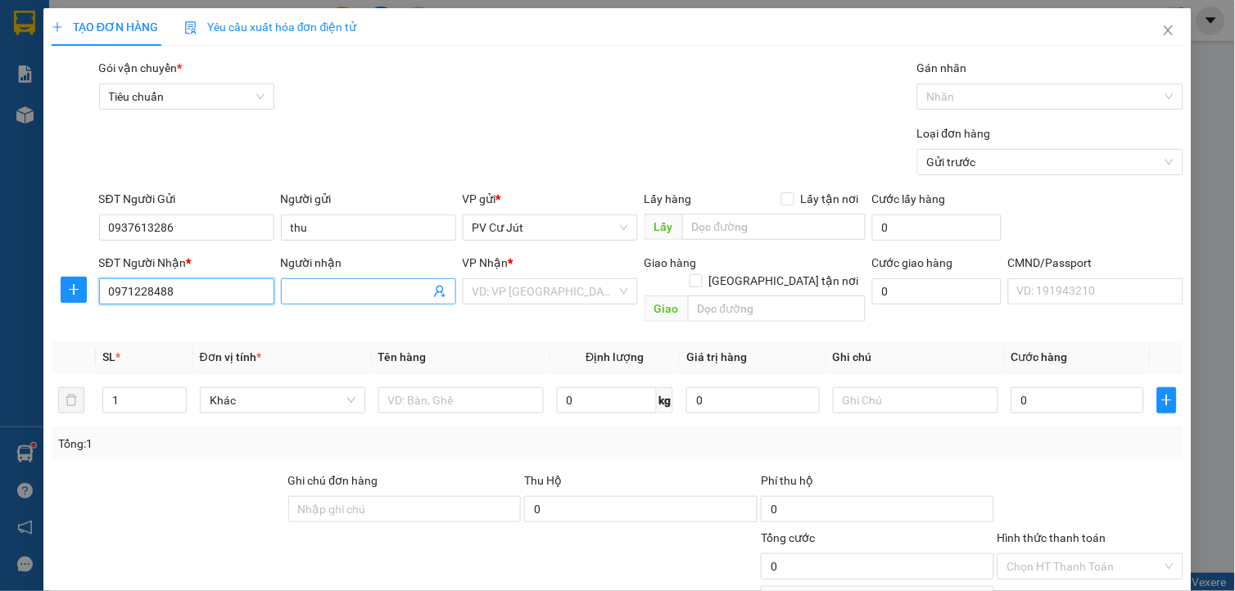
type input "0971228488"
click at [408, 283] on input "Người nhận" at bounding box center [360, 292] width 139 height 18
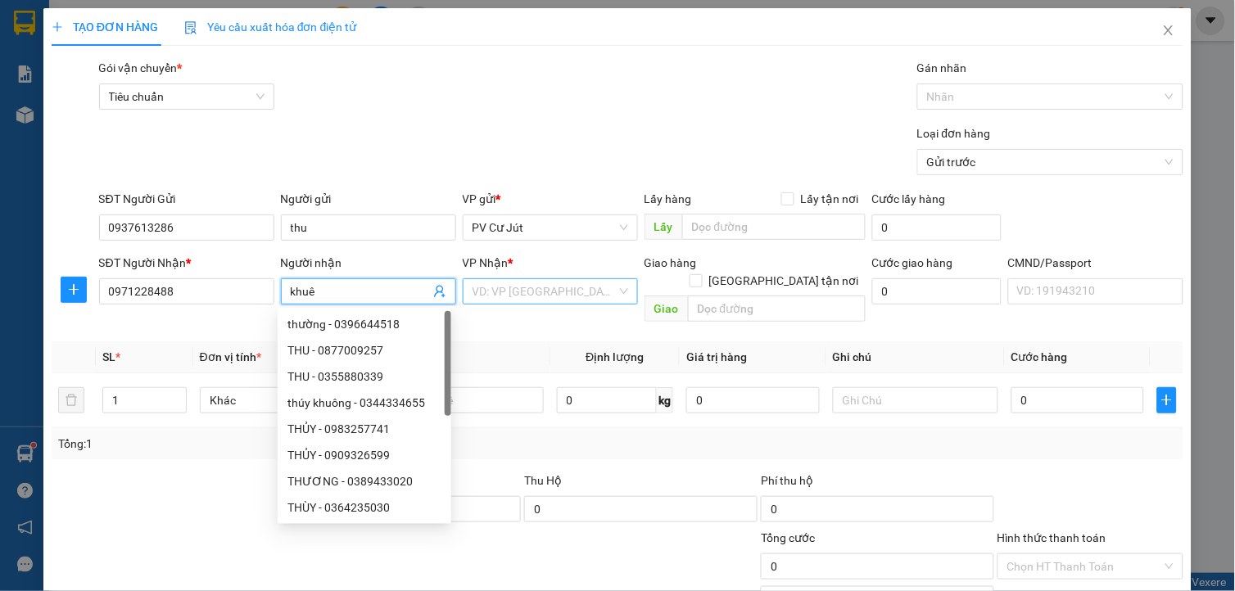
type input "khuê"
drag, startPoint x: 517, startPoint y: 284, endPoint x: 517, endPoint y: 293, distance: 9.0
click at [517, 293] on input "search" at bounding box center [545, 291] width 144 height 25
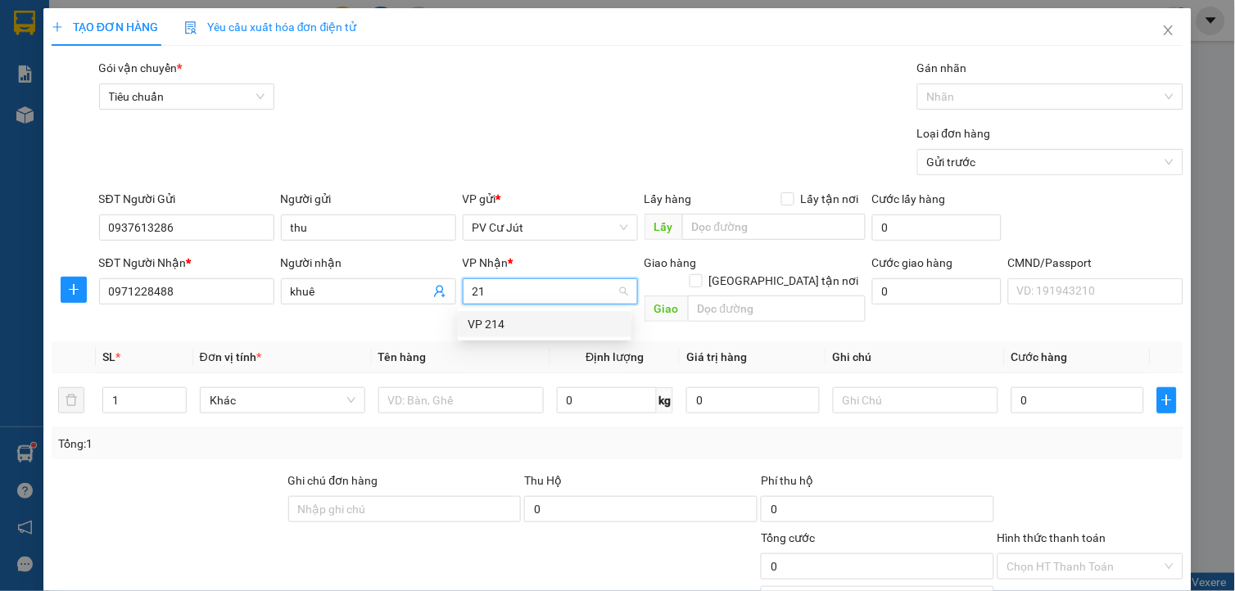
type input "214"
click at [491, 328] on div "VP 214" at bounding box center [545, 324] width 154 height 18
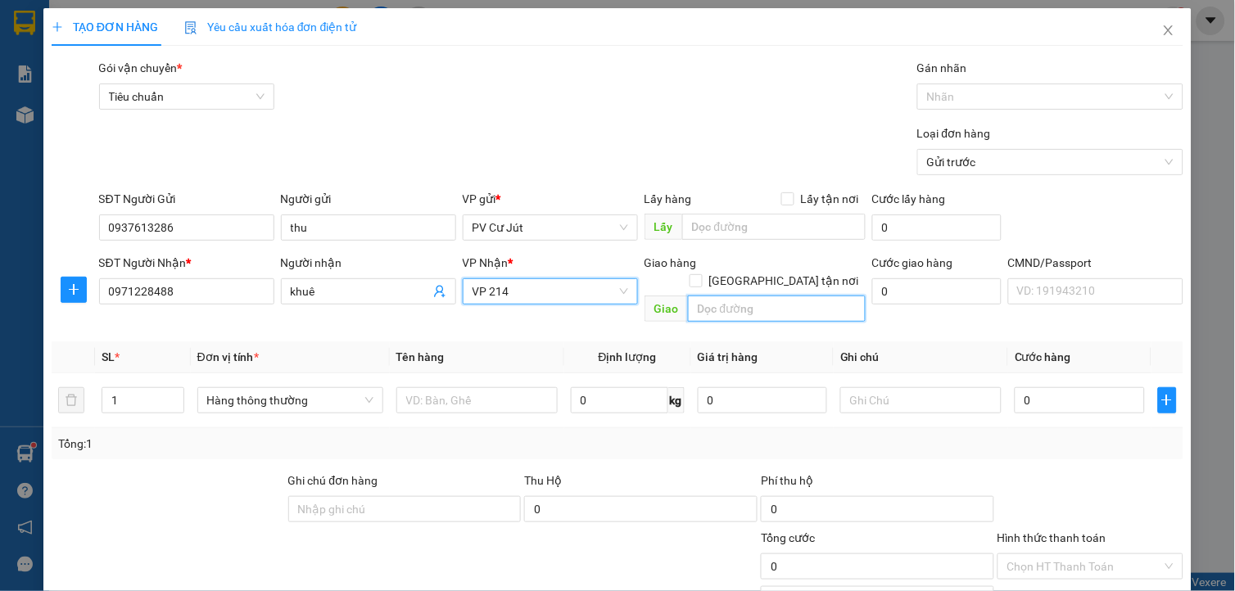
click at [714, 298] on input "text" at bounding box center [777, 309] width 178 height 26
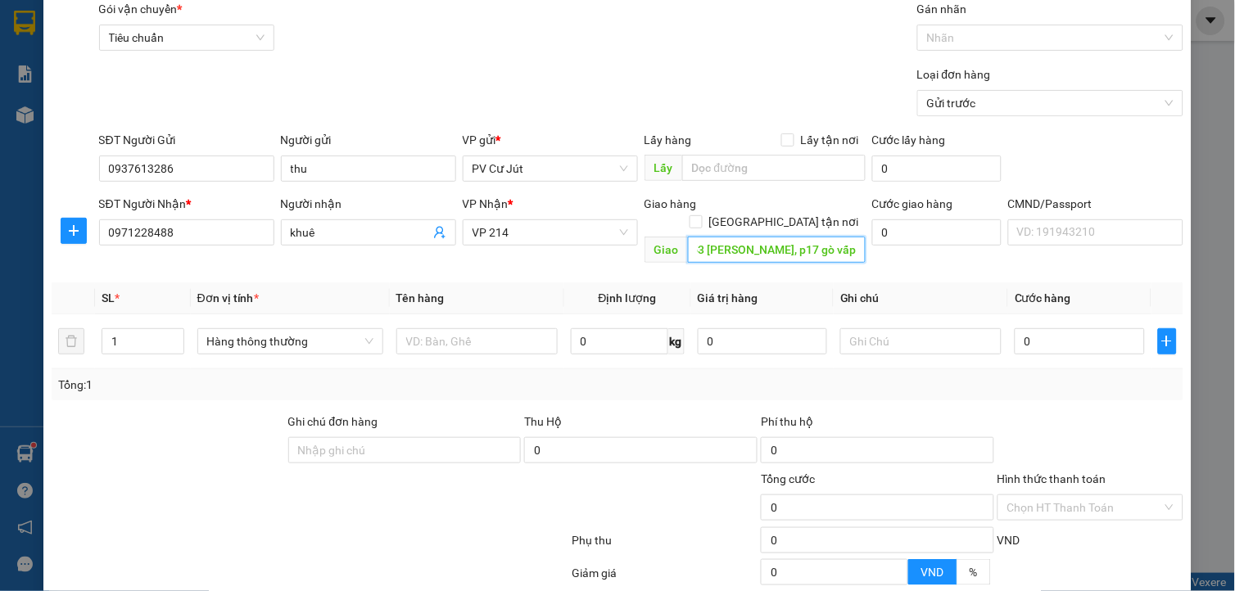
scroll to position [91, 0]
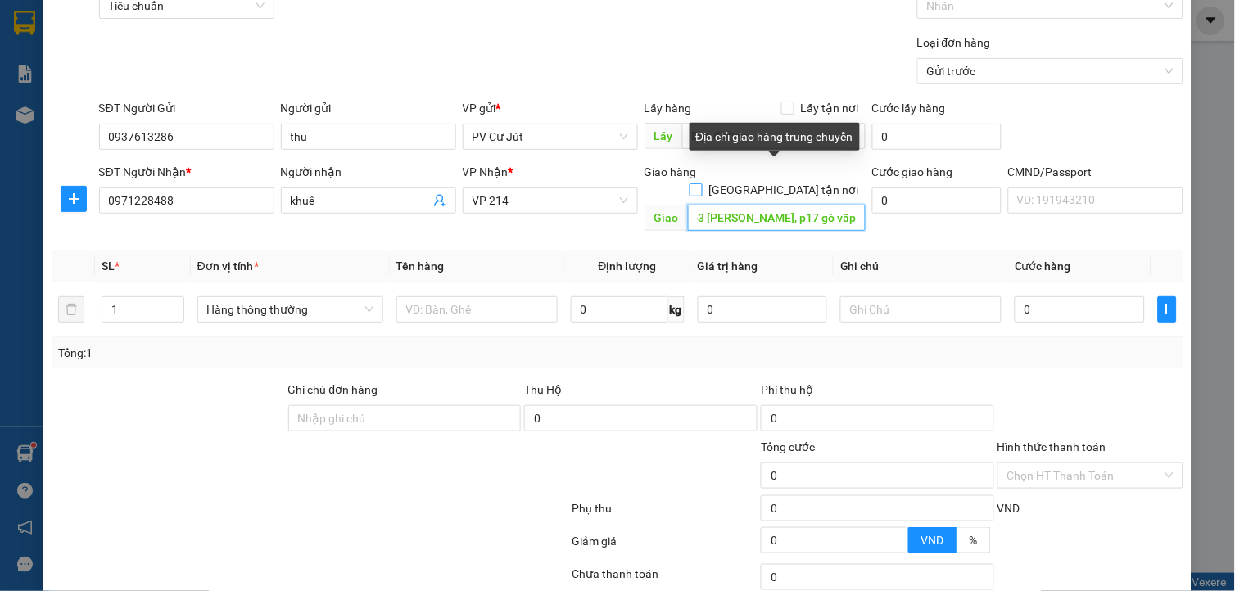
type input "gtn 274/53 [PERSON_NAME], p17 gò vấp"
click at [701, 183] on input "[GEOGRAPHIC_DATA] tận nơi" at bounding box center [695, 188] width 11 height 11
checkbox input "true"
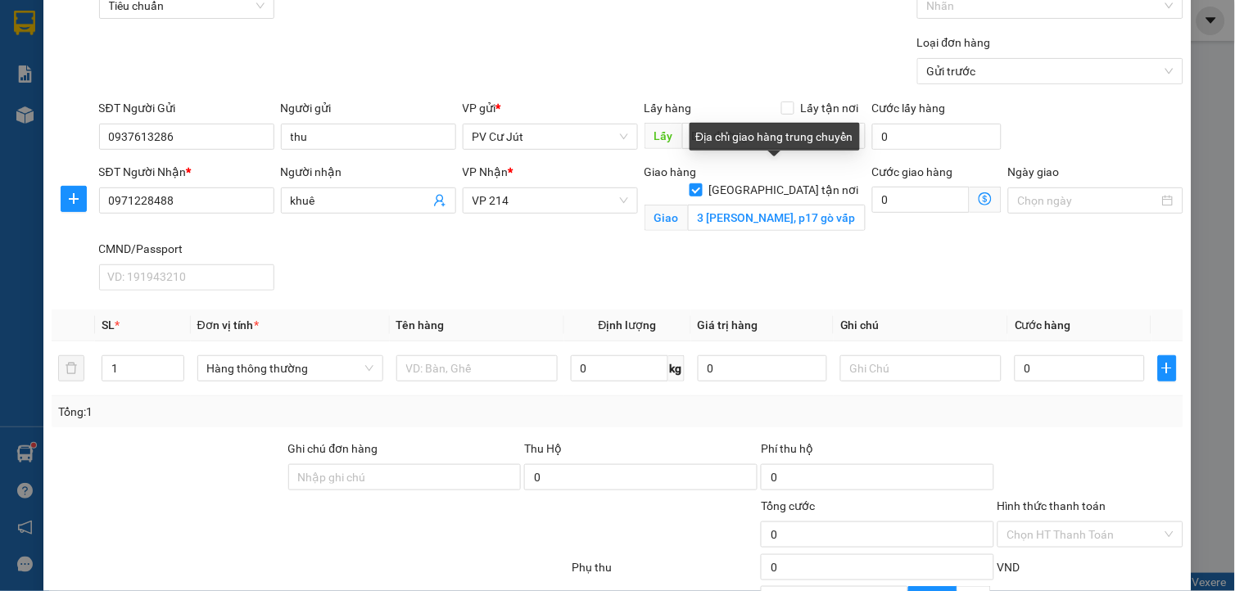
scroll to position [0, 0]
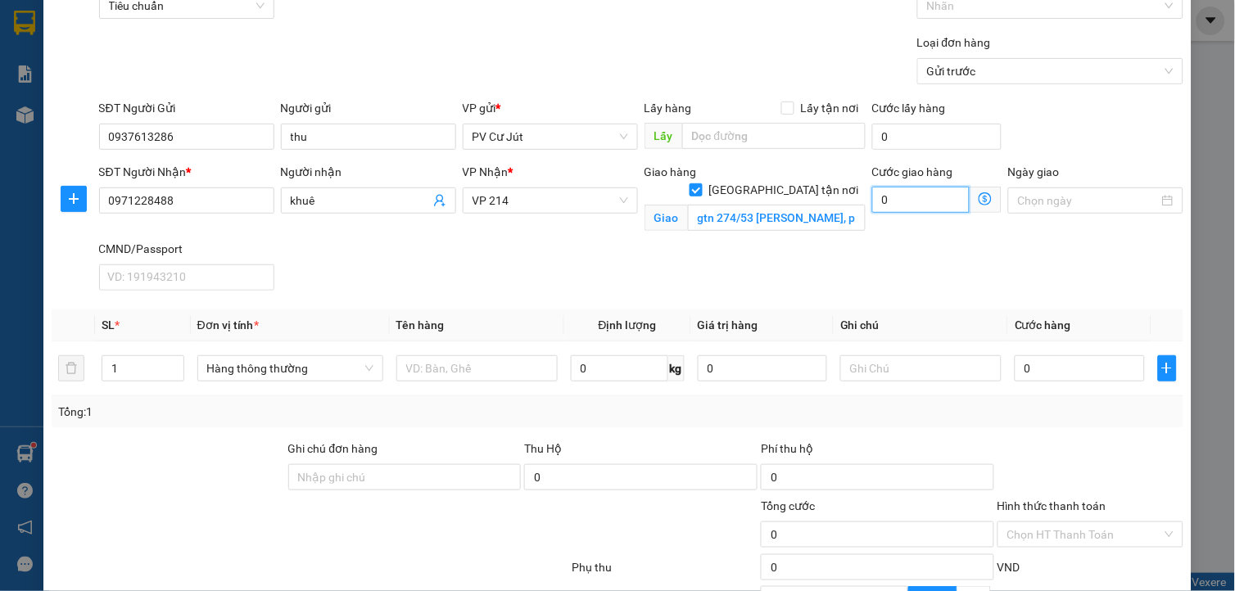
click at [913, 194] on input "0" at bounding box center [921, 200] width 98 height 26
type input "1"
type input "10"
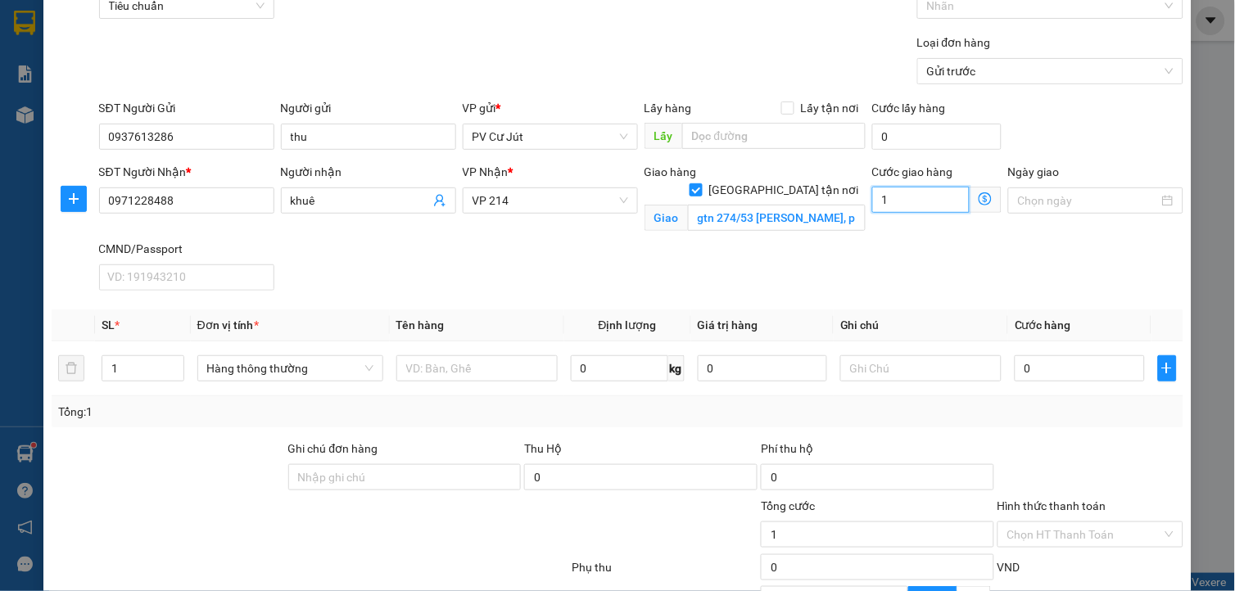
type input "10"
type input "100"
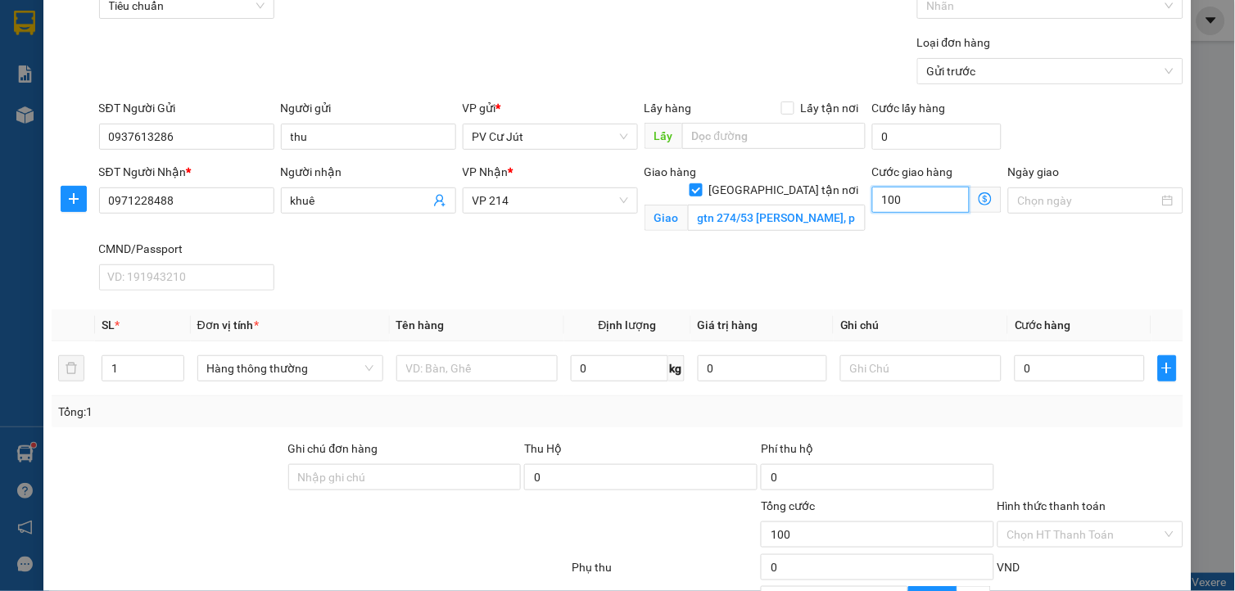
type input "1.000"
type input "10.000"
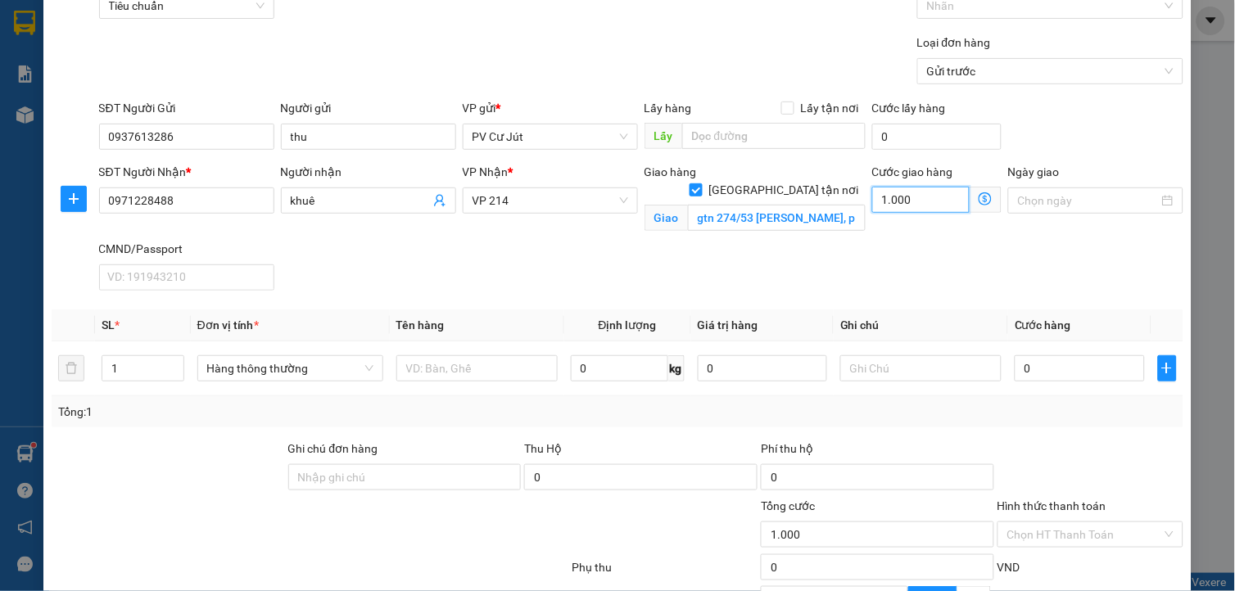
type input "10.000"
type input "100.000"
drag, startPoint x: 902, startPoint y: 218, endPoint x: 839, endPoint y: 236, distance: 64.8
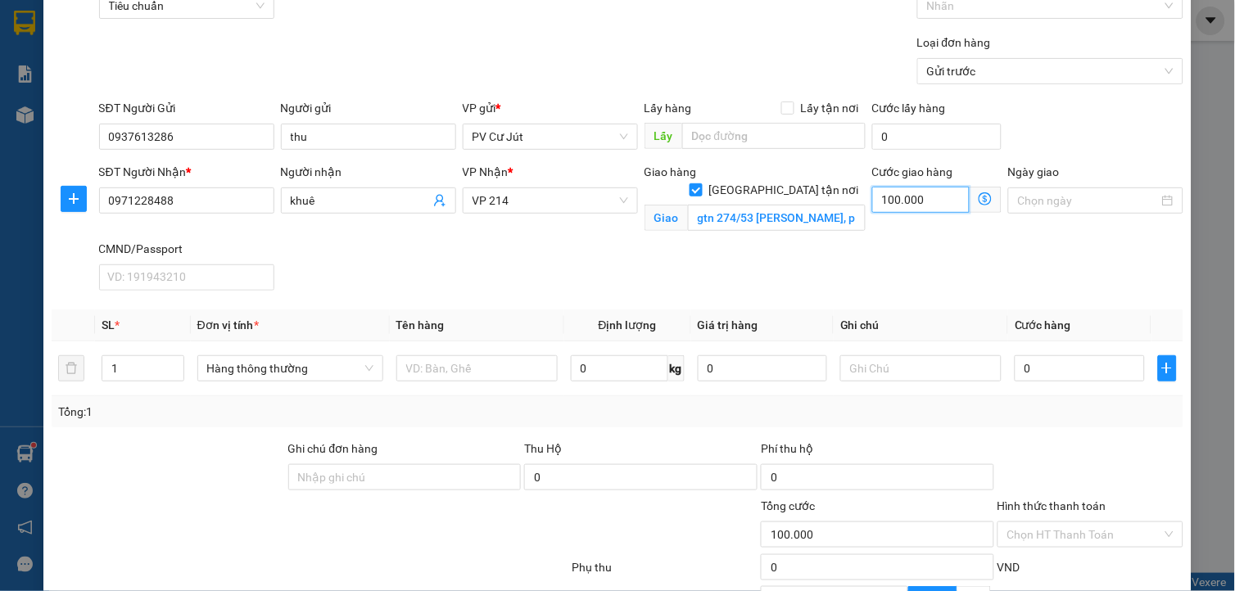
click at [839, 236] on div "SĐT Người Nhận * 0971228488 Người nhận khuê VP Nhận * VP 214 Giao hàng Giao tận…" at bounding box center [642, 230] width 1092 height 134
type input "9"
type input "90"
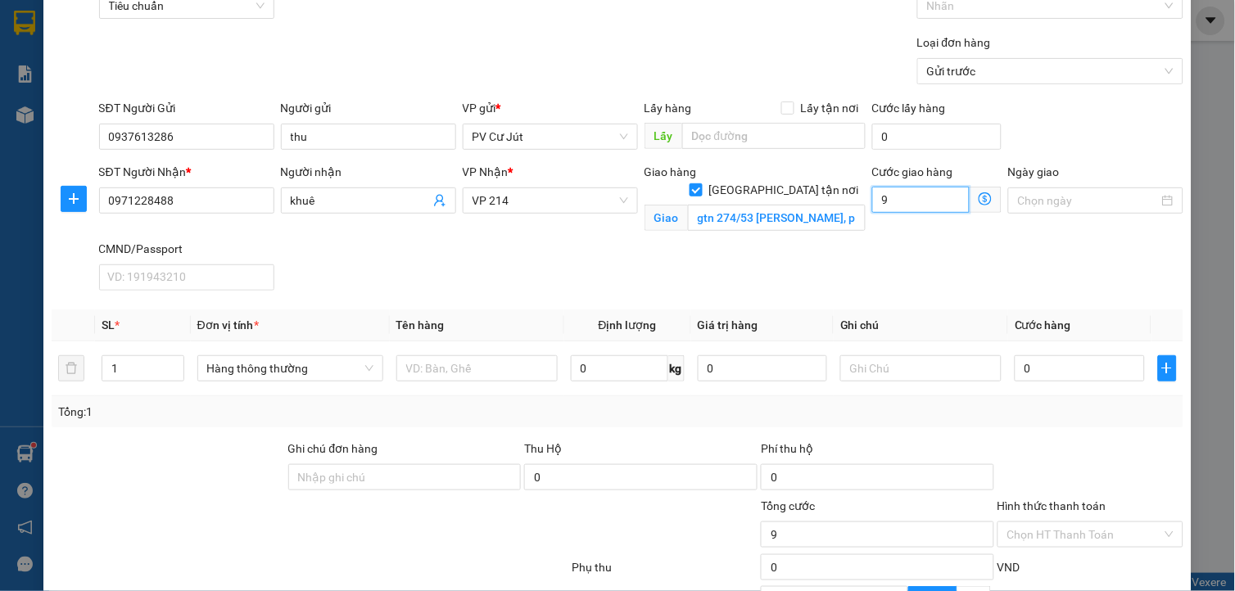
type input "90"
type input "900"
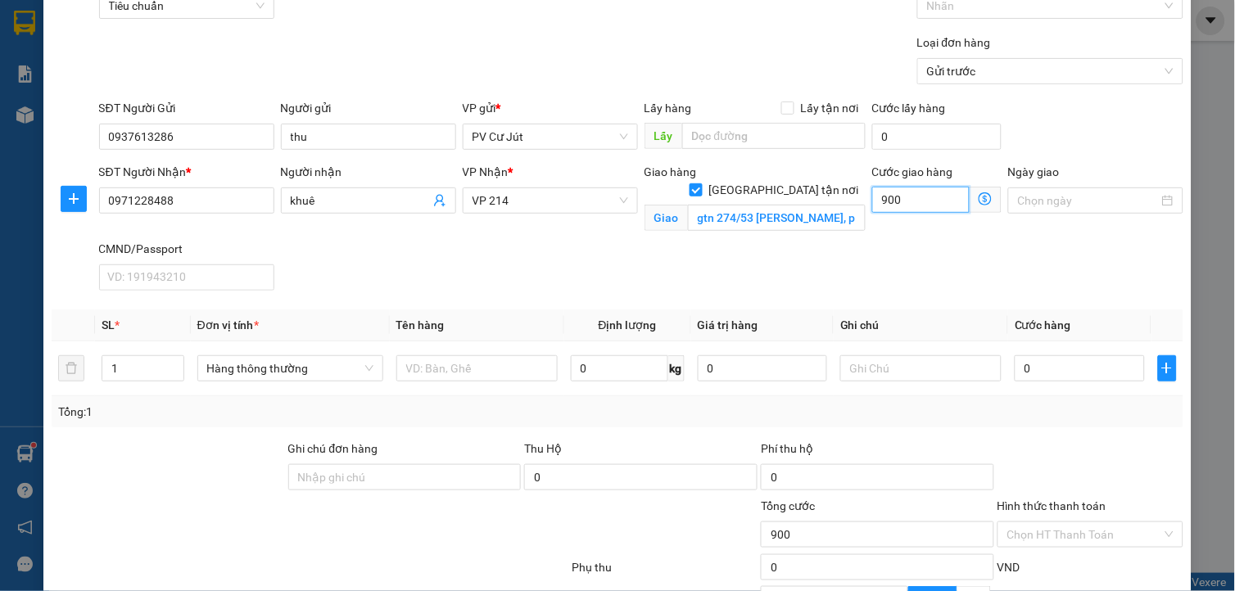
type input "9.000"
type input "90.000"
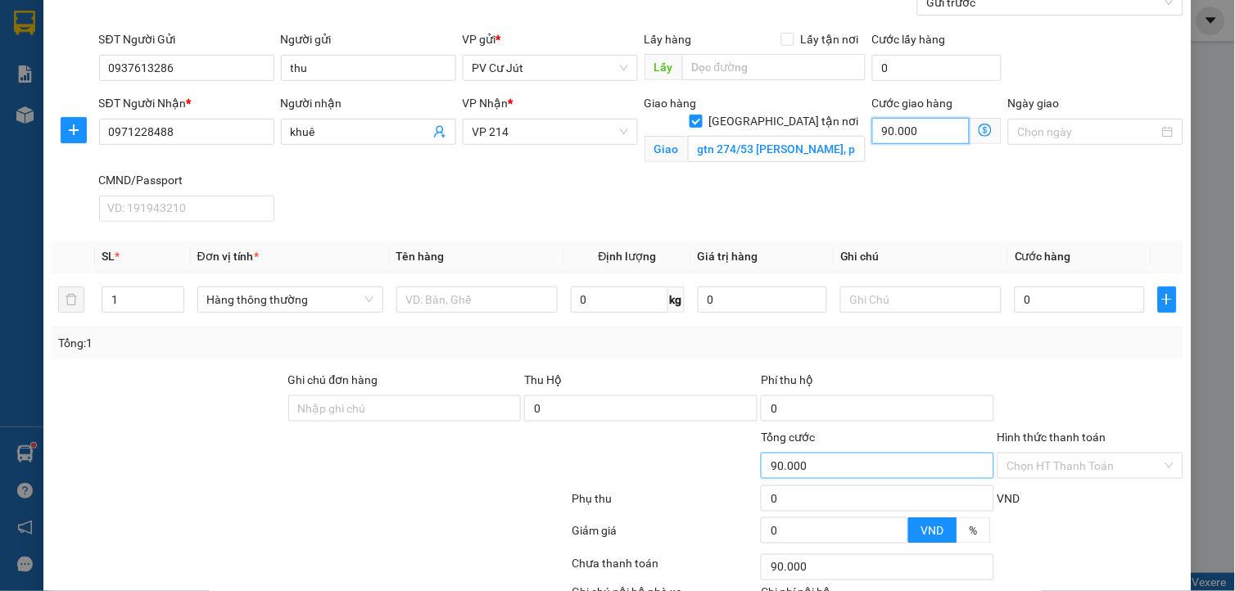
scroll to position [274, 0]
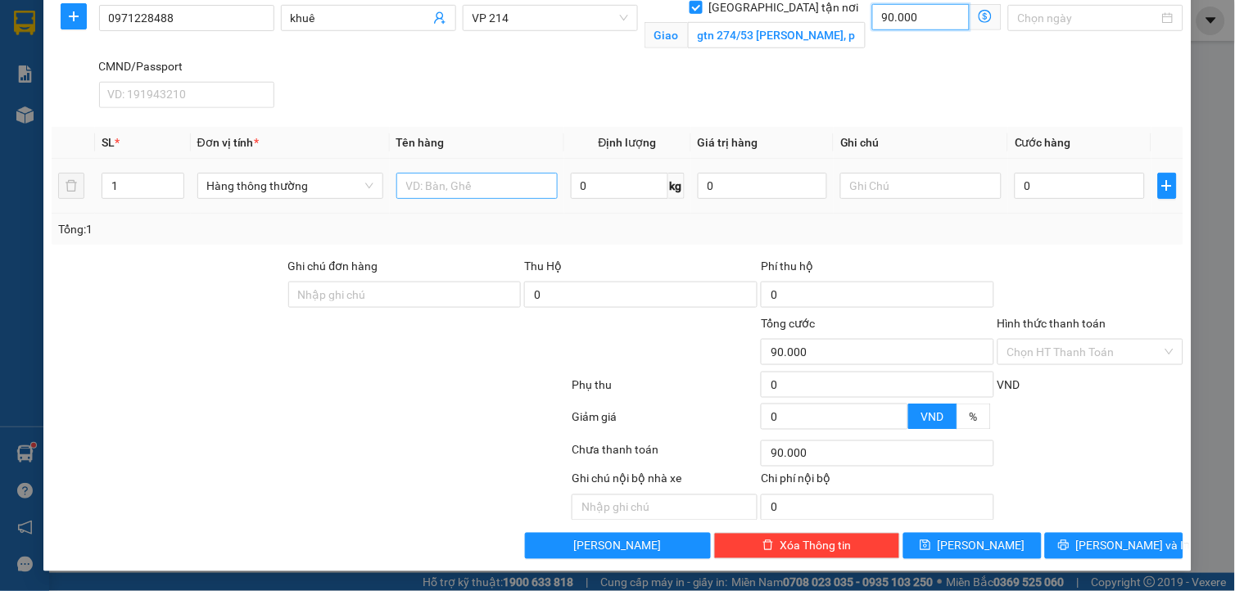
type input "90.000"
click at [431, 181] on input "text" at bounding box center [476, 186] width 161 height 26
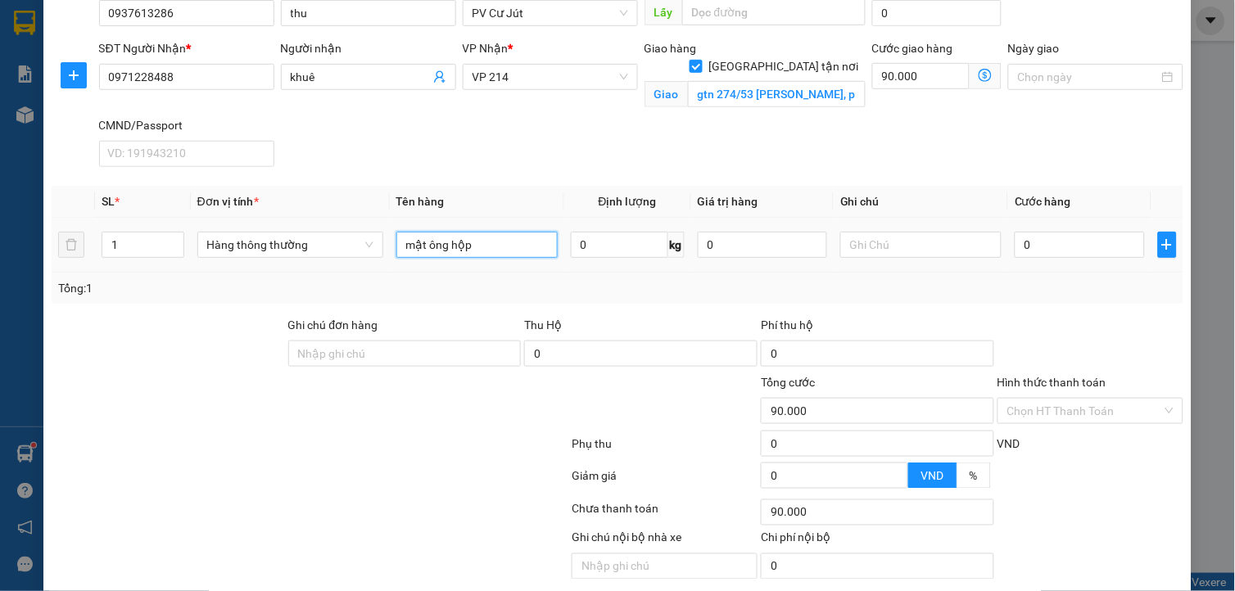
scroll to position [92, 0]
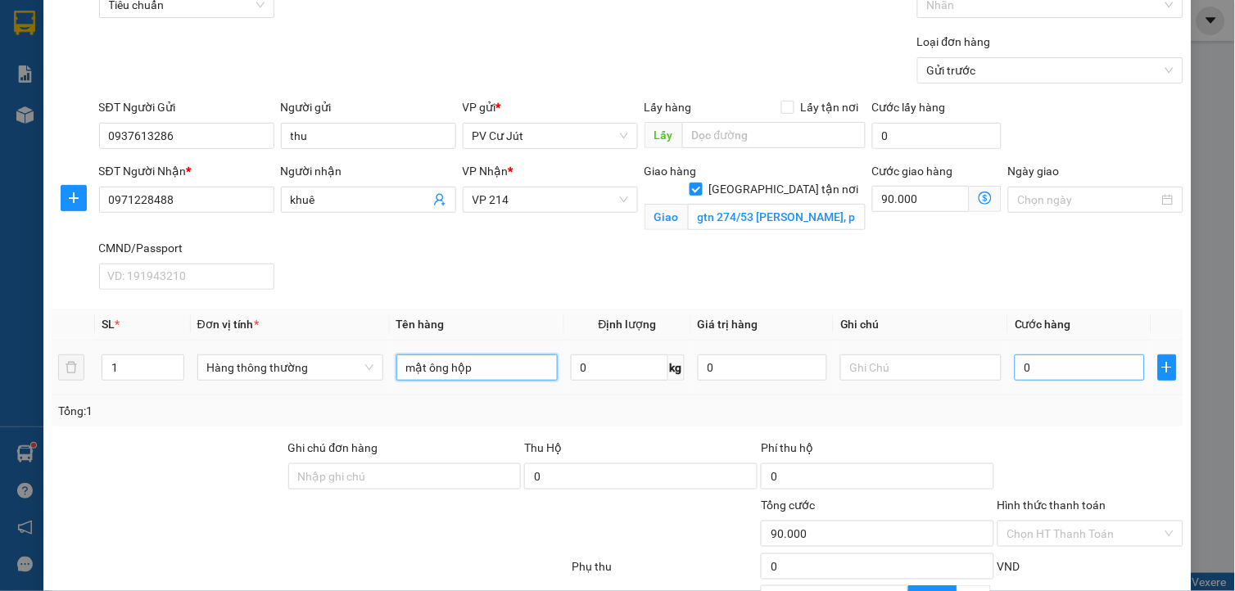
type input "mật ông hộp"
click at [1061, 373] on input "0" at bounding box center [1079, 368] width 129 height 26
type input "3"
type input "90.003"
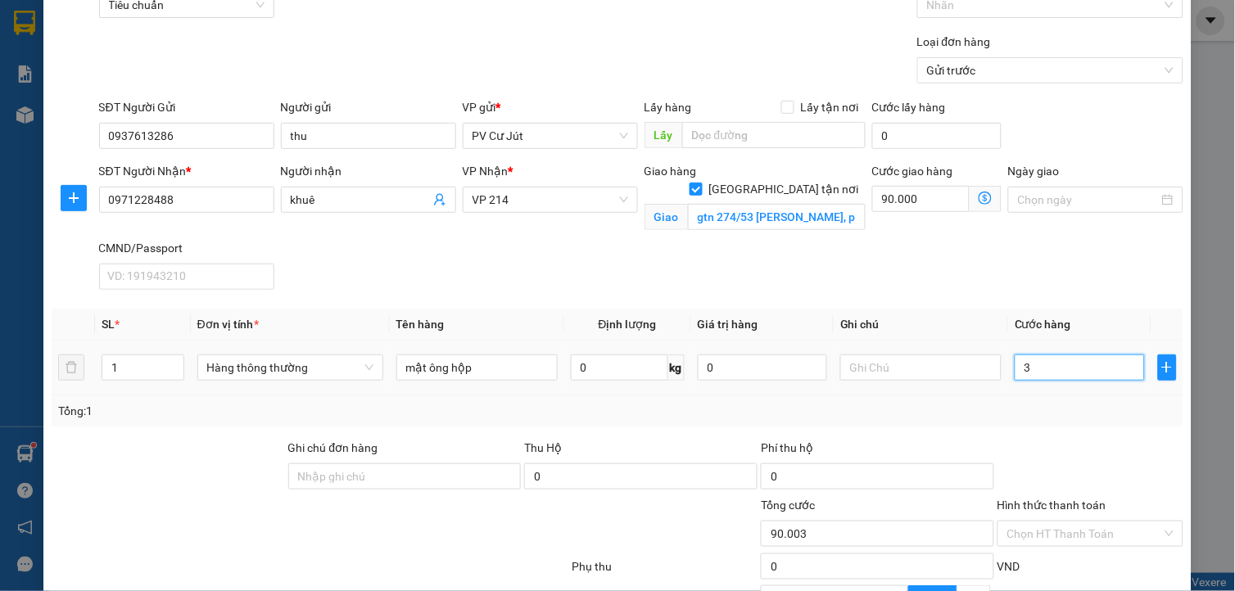
type input "30"
type input "90.030"
type input "300"
type input "90.300"
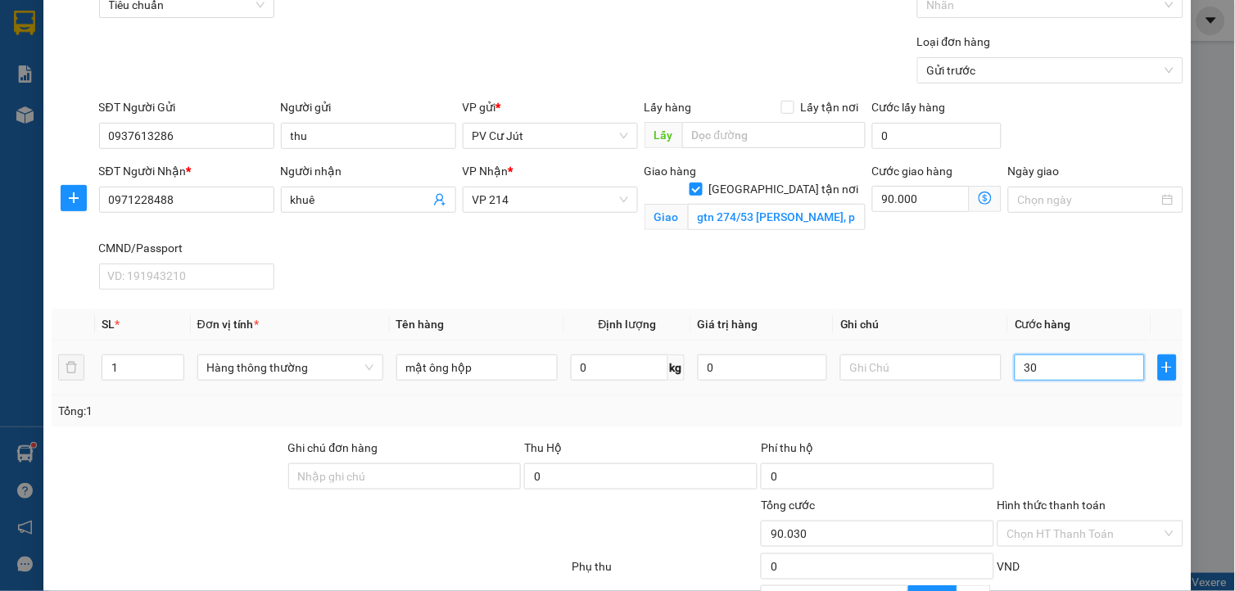
type input "90.300"
type input "3.000"
type input "93.000"
type input "30.000"
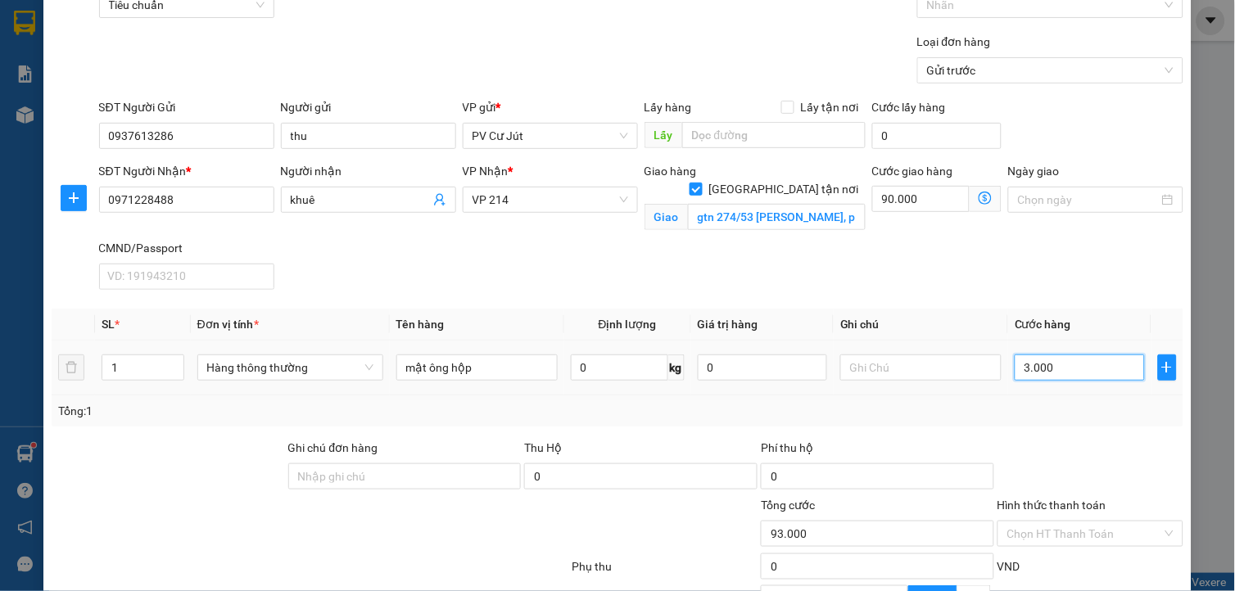
type input "120.000"
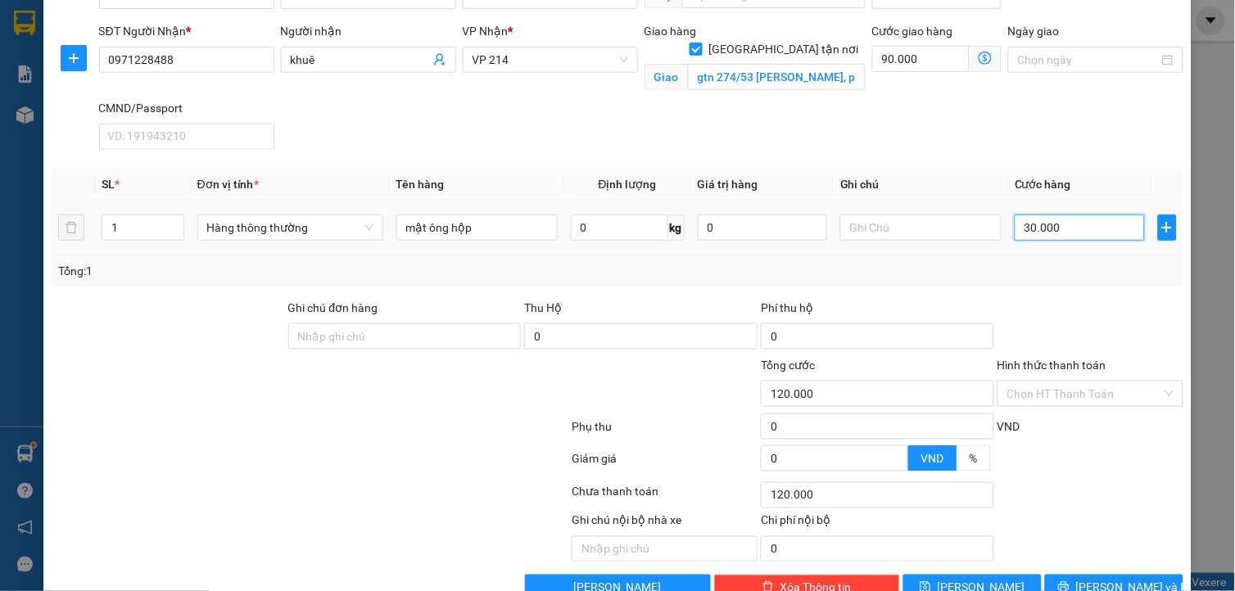
scroll to position [274, 0]
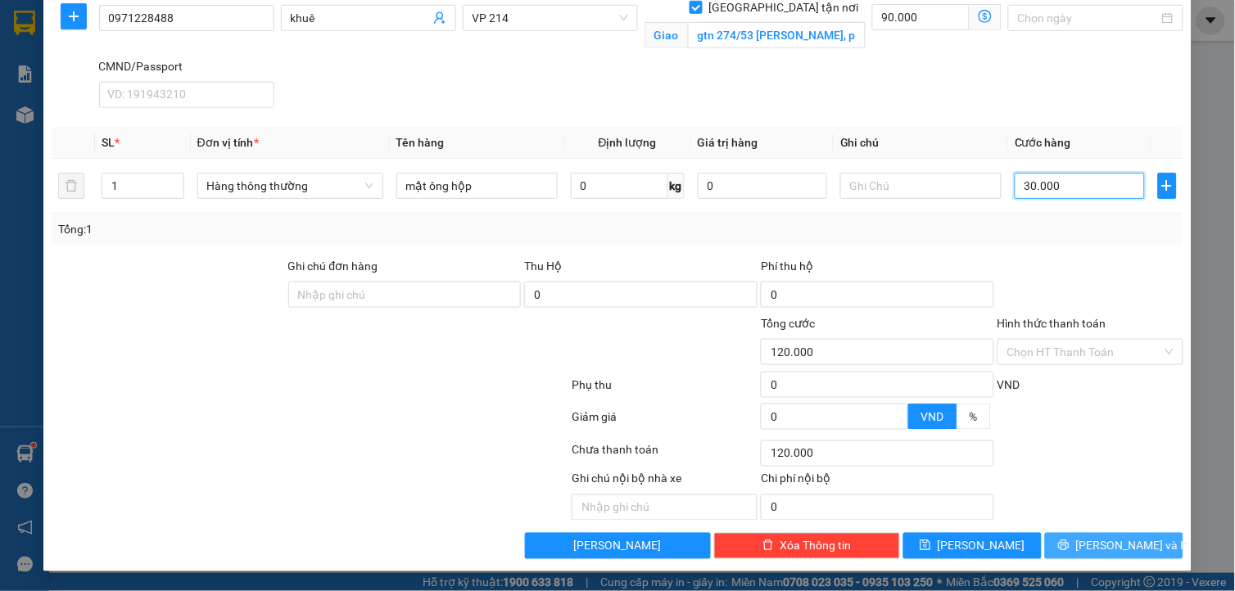
type input "30.000"
click at [1070, 550] on icon "printer" at bounding box center [1063, 545] width 11 height 11
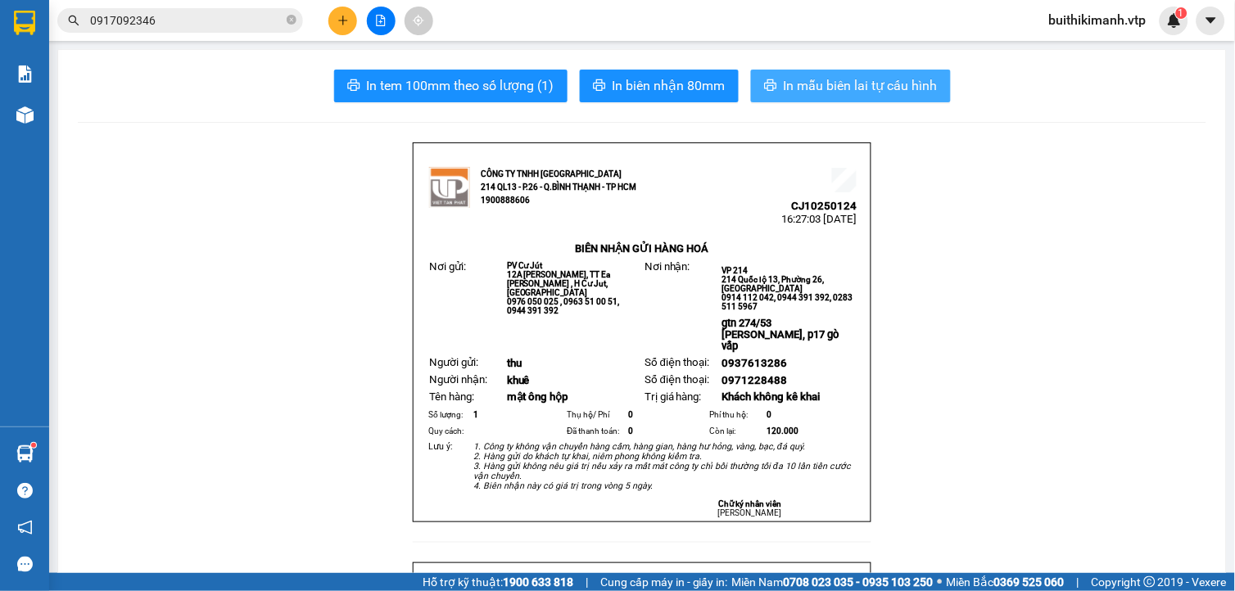
click at [845, 72] on button "In mẫu biên lai tự cấu hình" at bounding box center [851, 86] width 200 height 33
